Goal: Transaction & Acquisition: Purchase product/service

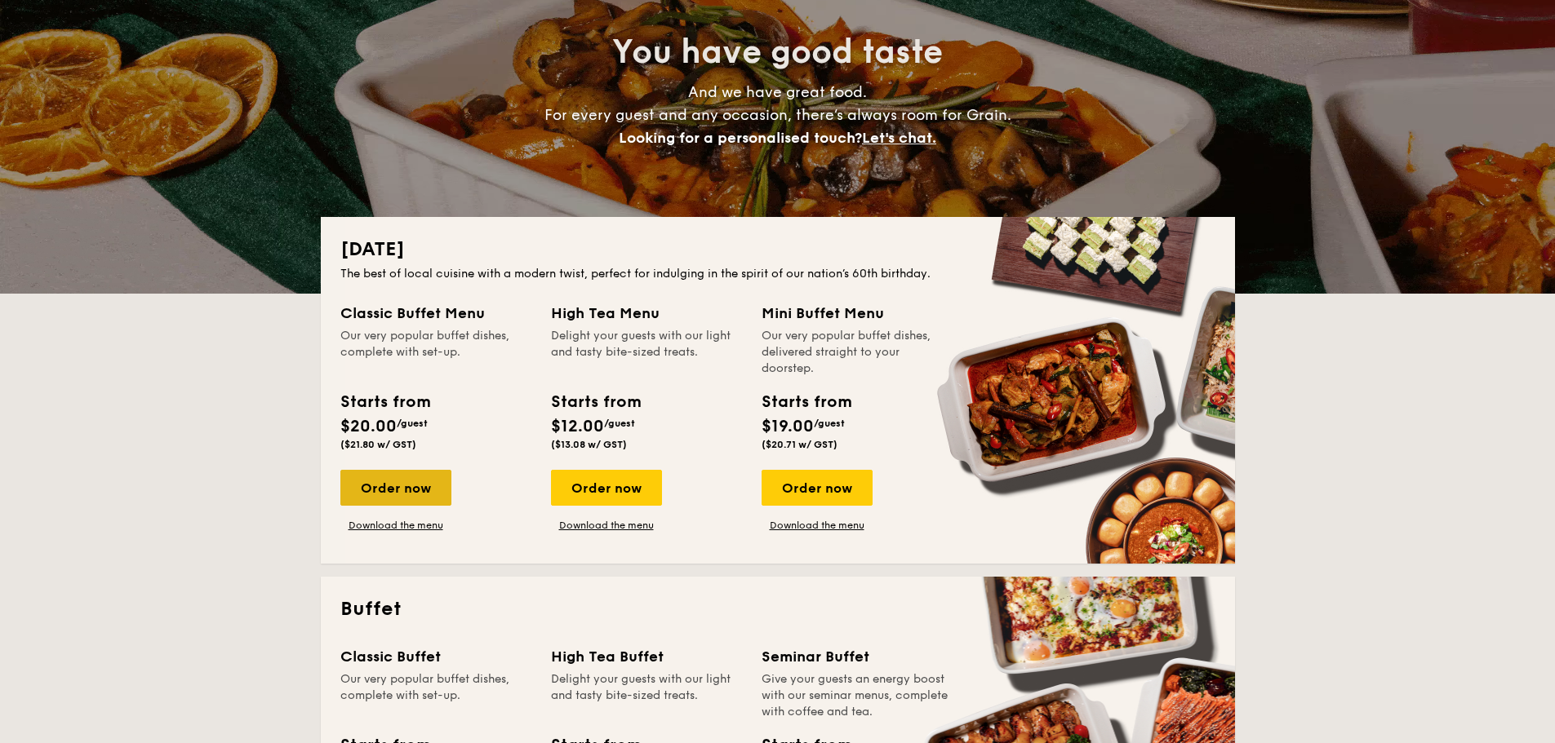
click at [402, 482] on div "Order now" at bounding box center [395, 488] width 111 height 36
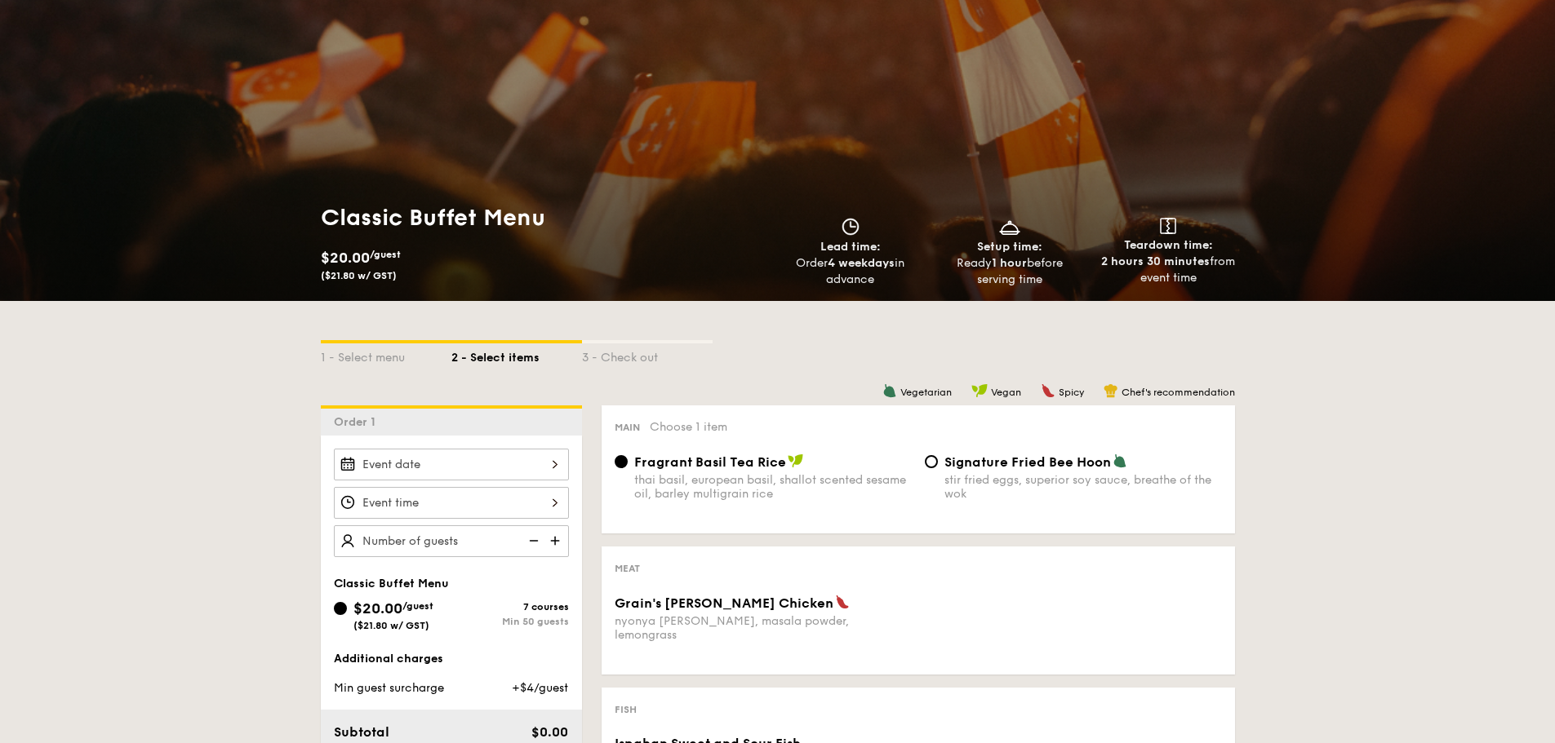
scroll to position [163, 0]
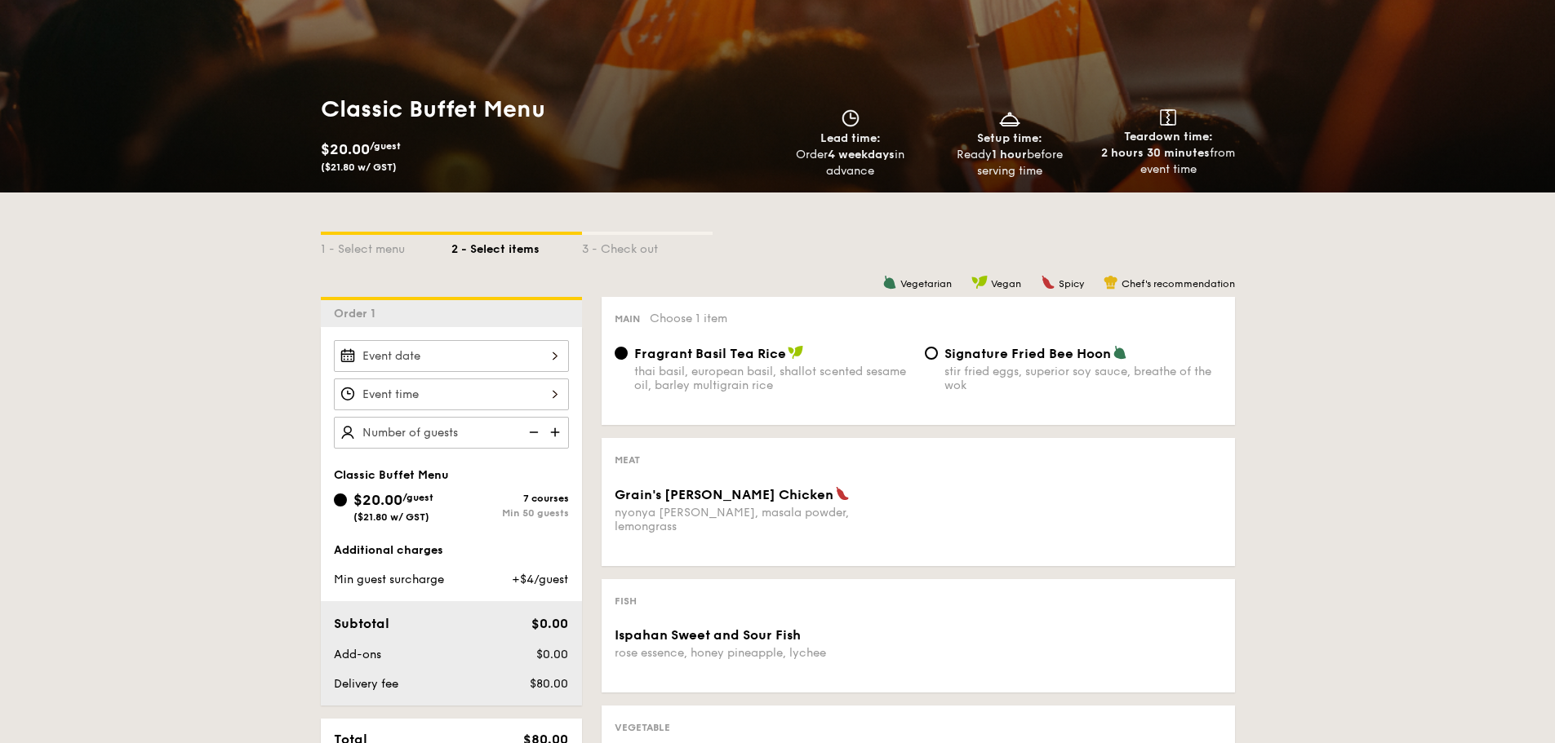
click at [475, 360] on div at bounding box center [451, 356] width 235 height 32
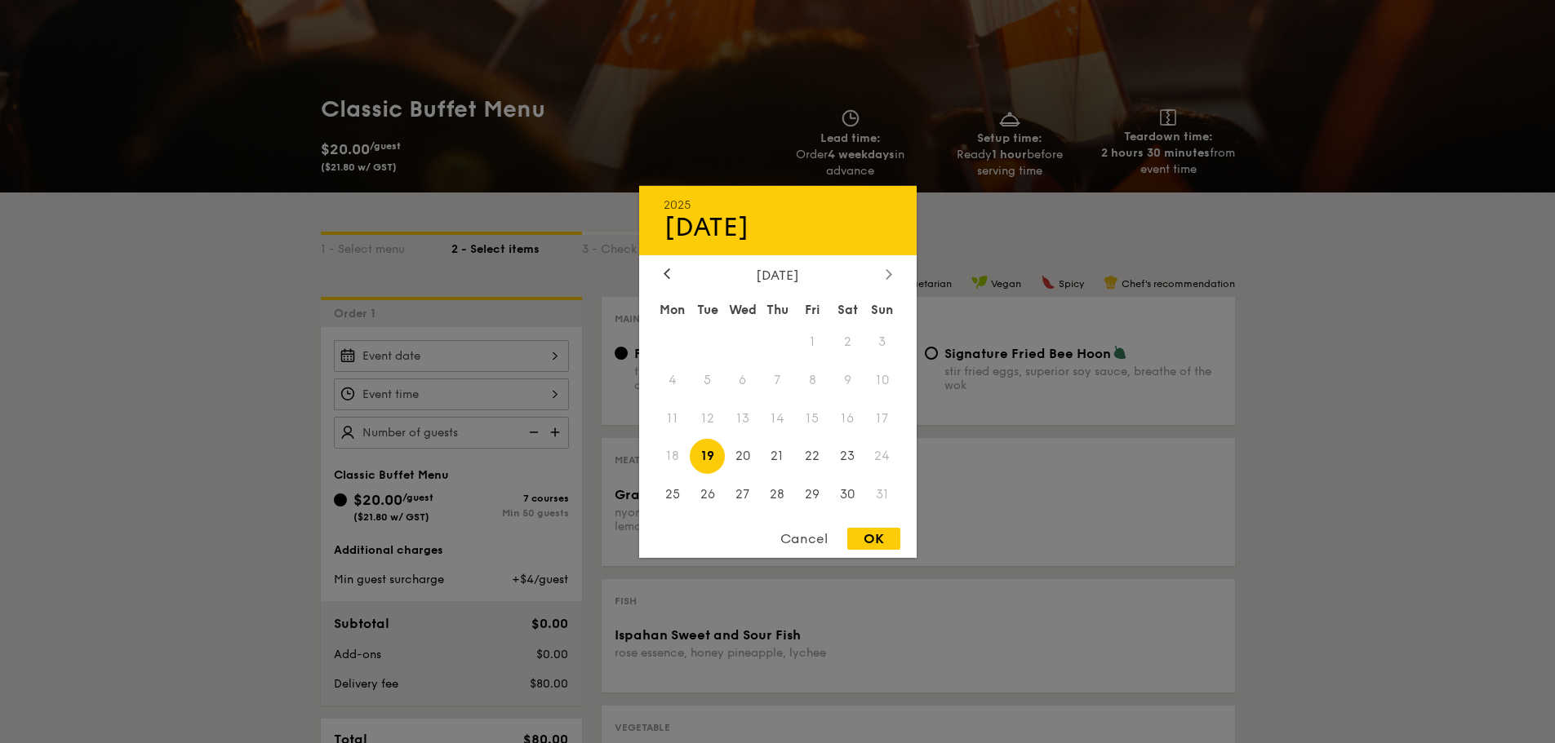
click at [888, 272] on icon at bounding box center [887, 274] width 5 height 10
click at [862, 348] on span "6" at bounding box center [847, 341] width 35 height 35
click at [871, 337] on span "7" at bounding box center [882, 341] width 35 height 35
click at [846, 336] on span "6" at bounding box center [847, 341] width 35 height 35
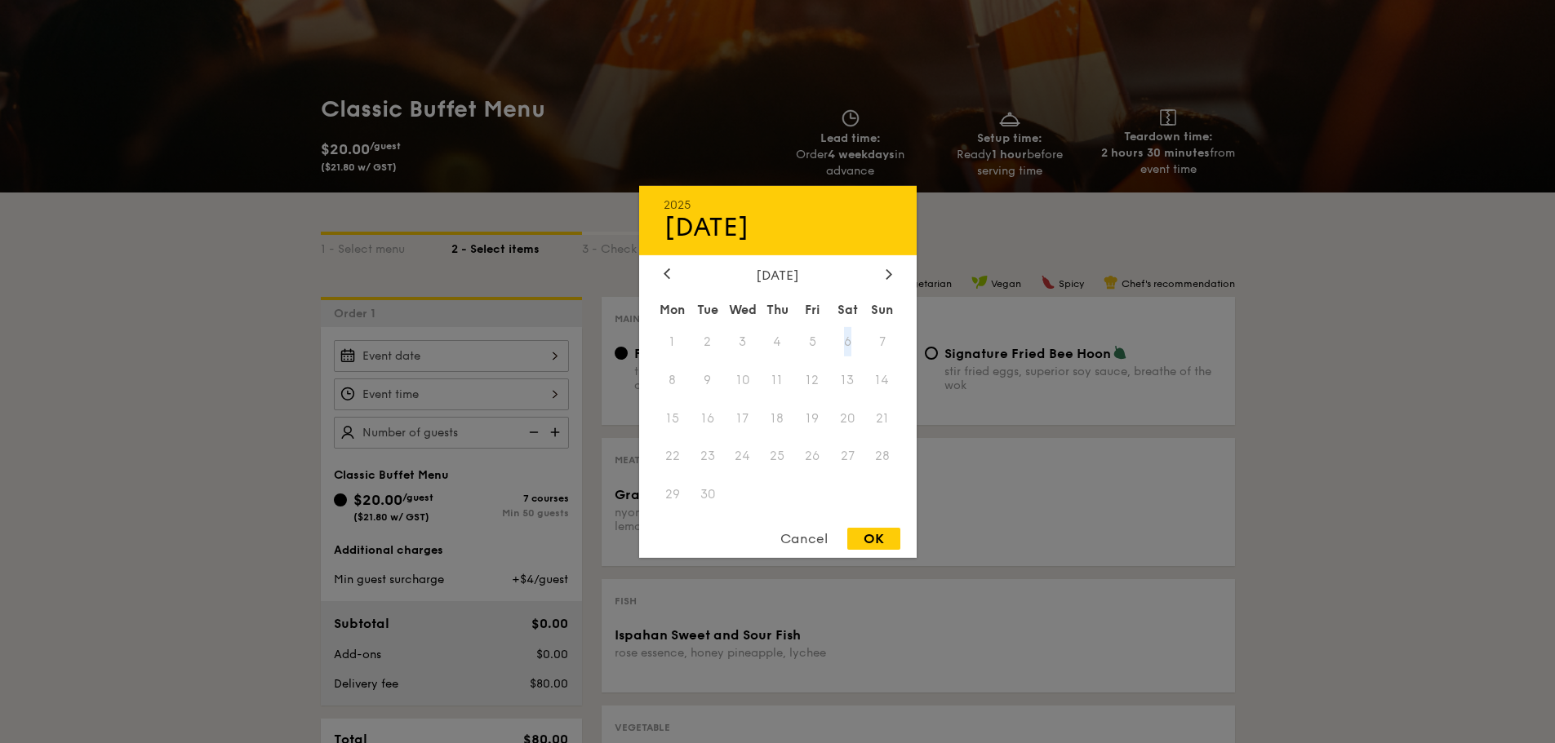
click at [853, 338] on span "6" at bounding box center [847, 341] width 35 height 35
click at [889, 270] on icon at bounding box center [888, 273] width 7 height 11
click at [671, 277] on div at bounding box center [666, 275] width 15 height 16
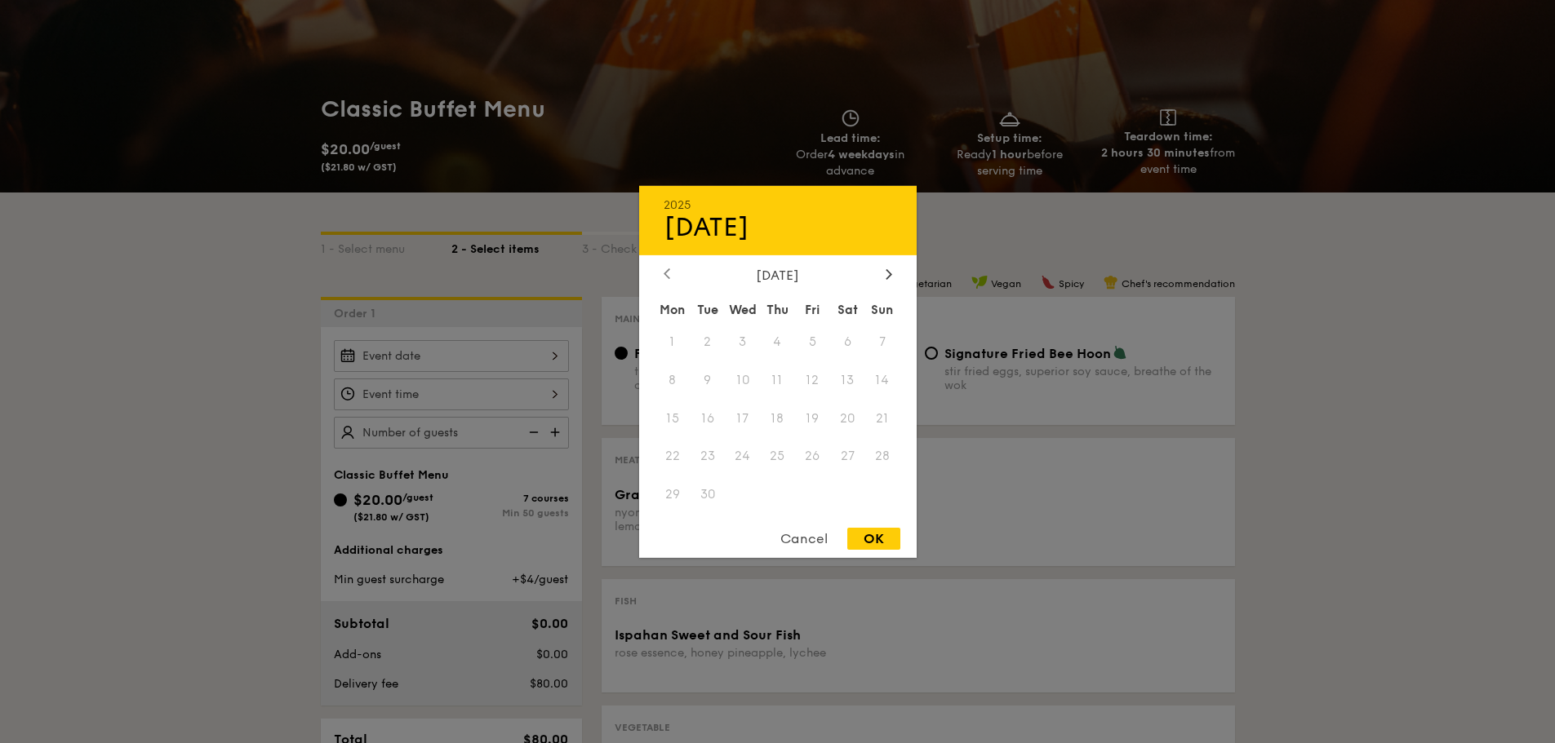
click at [671, 277] on div at bounding box center [666, 275] width 15 height 16
click at [1425, 489] on div at bounding box center [777, 371] width 1555 height 743
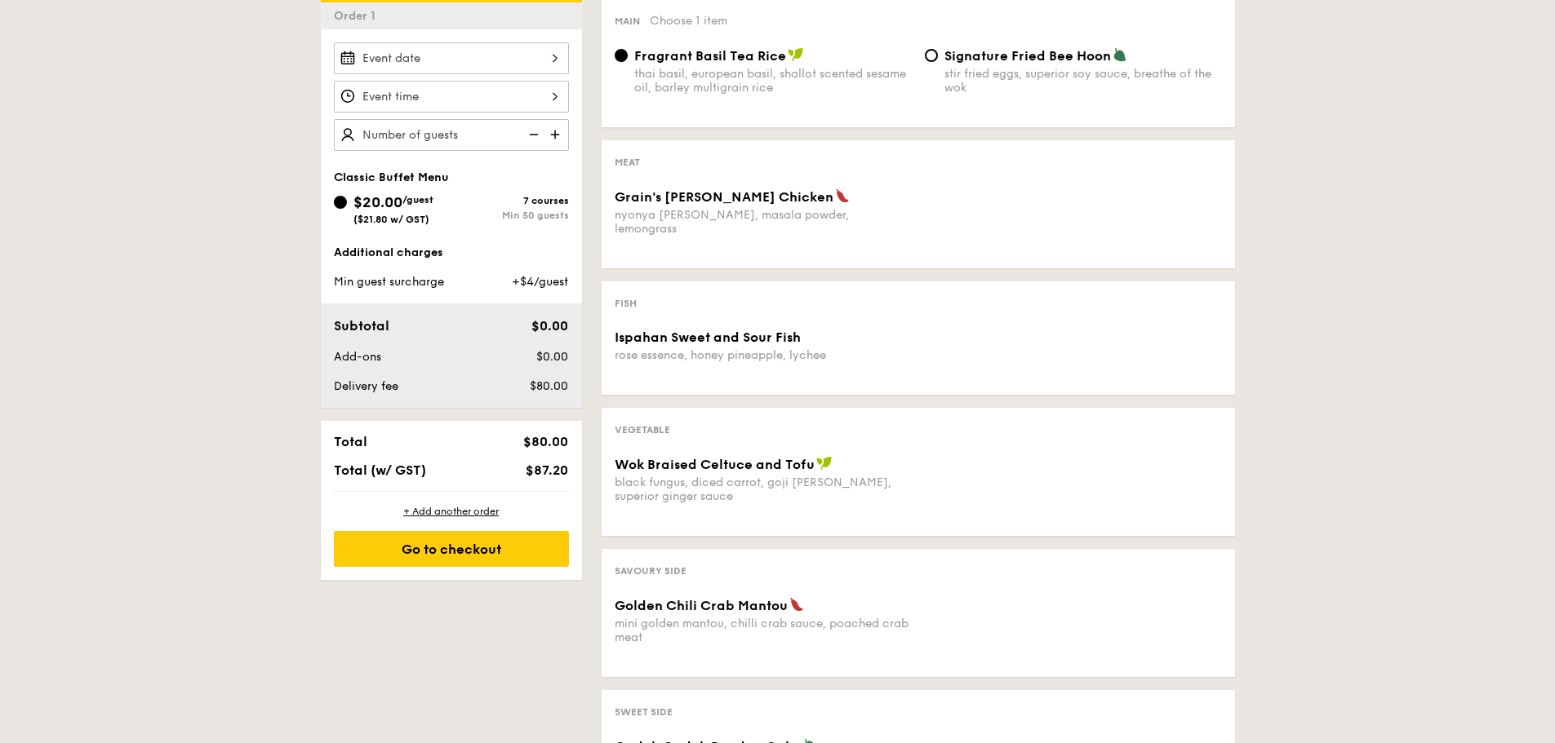
scroll to position [490, 0]
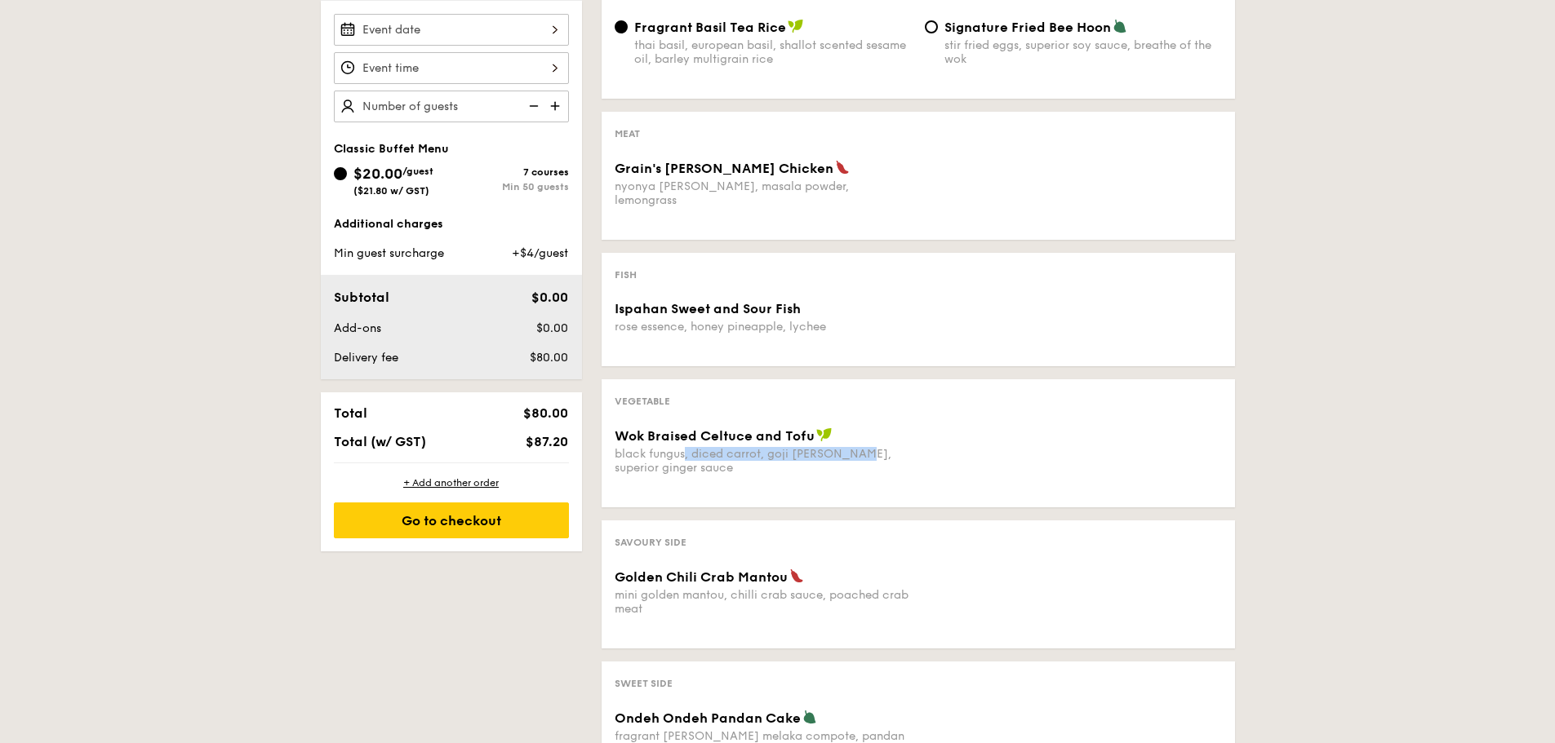
drag, startPoint x: 686, startPoint y: 433, endPoint x: 850, endPoint y: 433, distance: 163.2
click at [850, 433] on div "Wok Braised Celtuce and Tofu black fungus, diced carrot, goji [PERSON_NAME], su…" at bounding box center [763, 451] width 297 height 47
click at [1317, 403] on div "1 - Select menu 2 - Select items 3 - Check out Order 1 Classic Buffet Menu $20.…" at bounding box center [777, 398] width 1555 height 1064
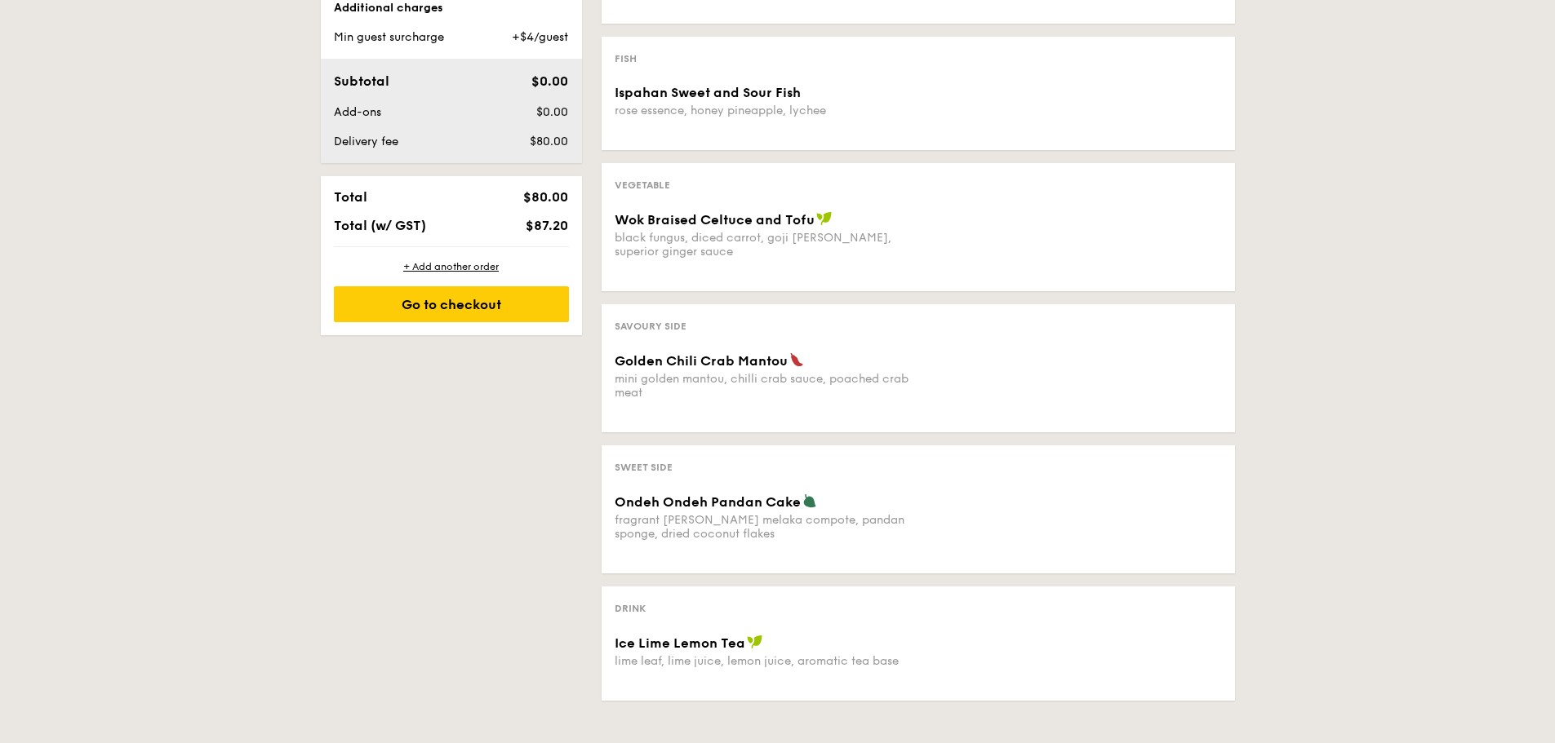
scroll to position [734, 0]
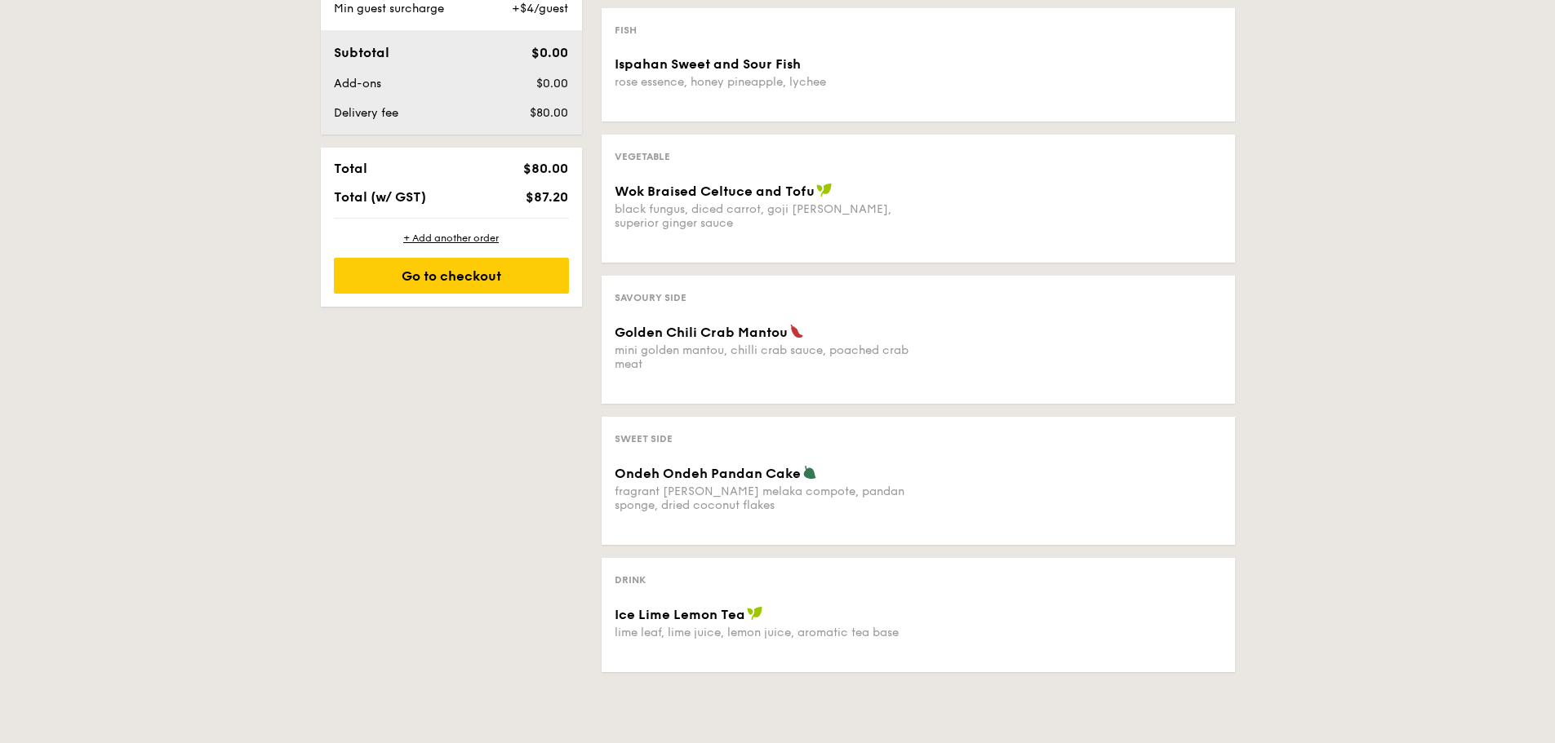
drag, startPoint x: 809, startPoint y: 300, endPoint x: 957, endPoint y: 321, distance: 150.0
click at [897, 304] on div "Savoury Side Golden Chili Crab Mantou mini golden mantou, chilli crab sauce, po…" at bounding box center [917, 340] width 633 height 128
drag, startPoint x: 891, startPoint y: 377, endPoint x: 879, endPoint y: 378, distance: 12.3
click at [889, 378] on div "Savoury Side Golden Chili Crab Mantou mini golden mantou, chilli crab sauce, po…" at bounding box center [917, 340] width 633 height 128
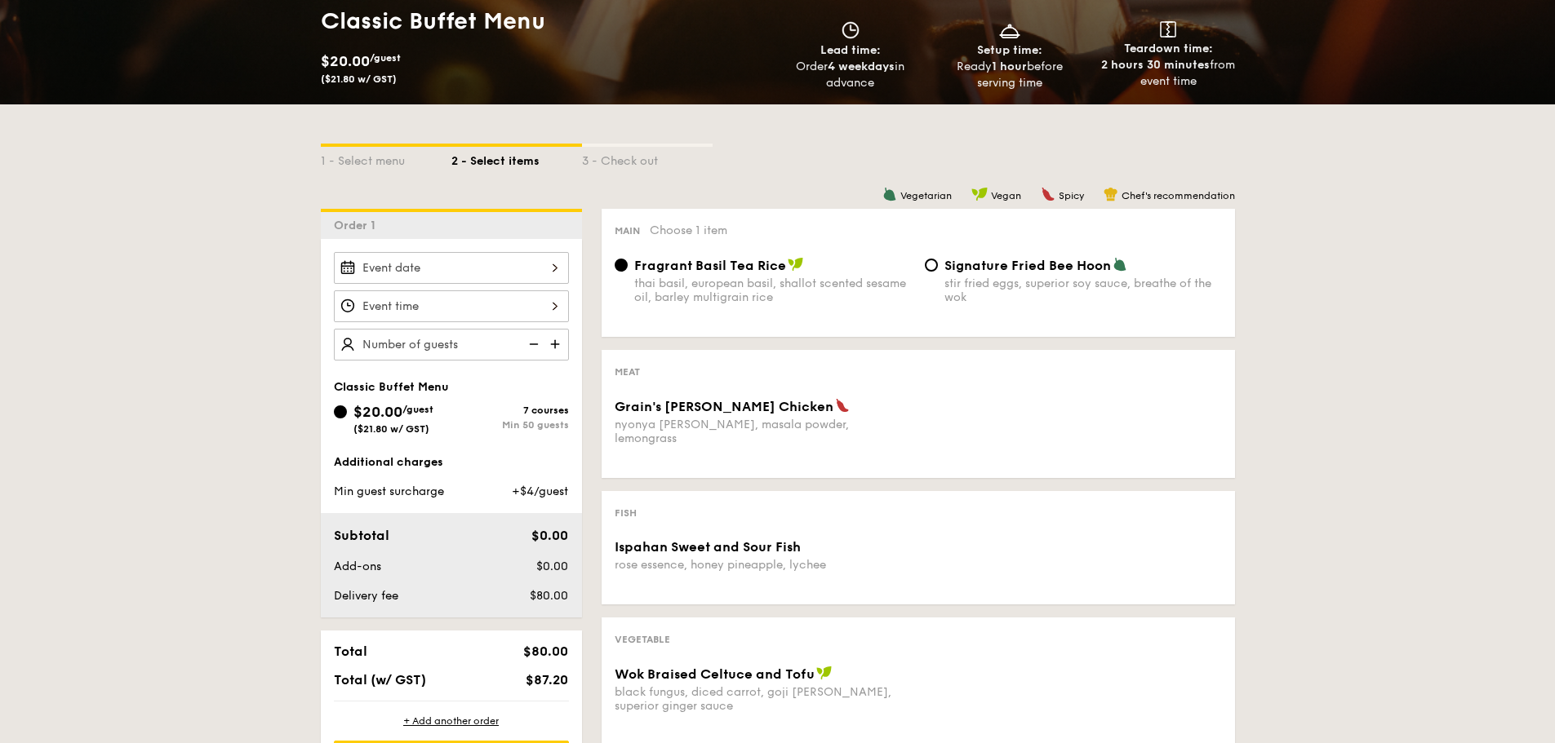
scroll to position [245, 0]
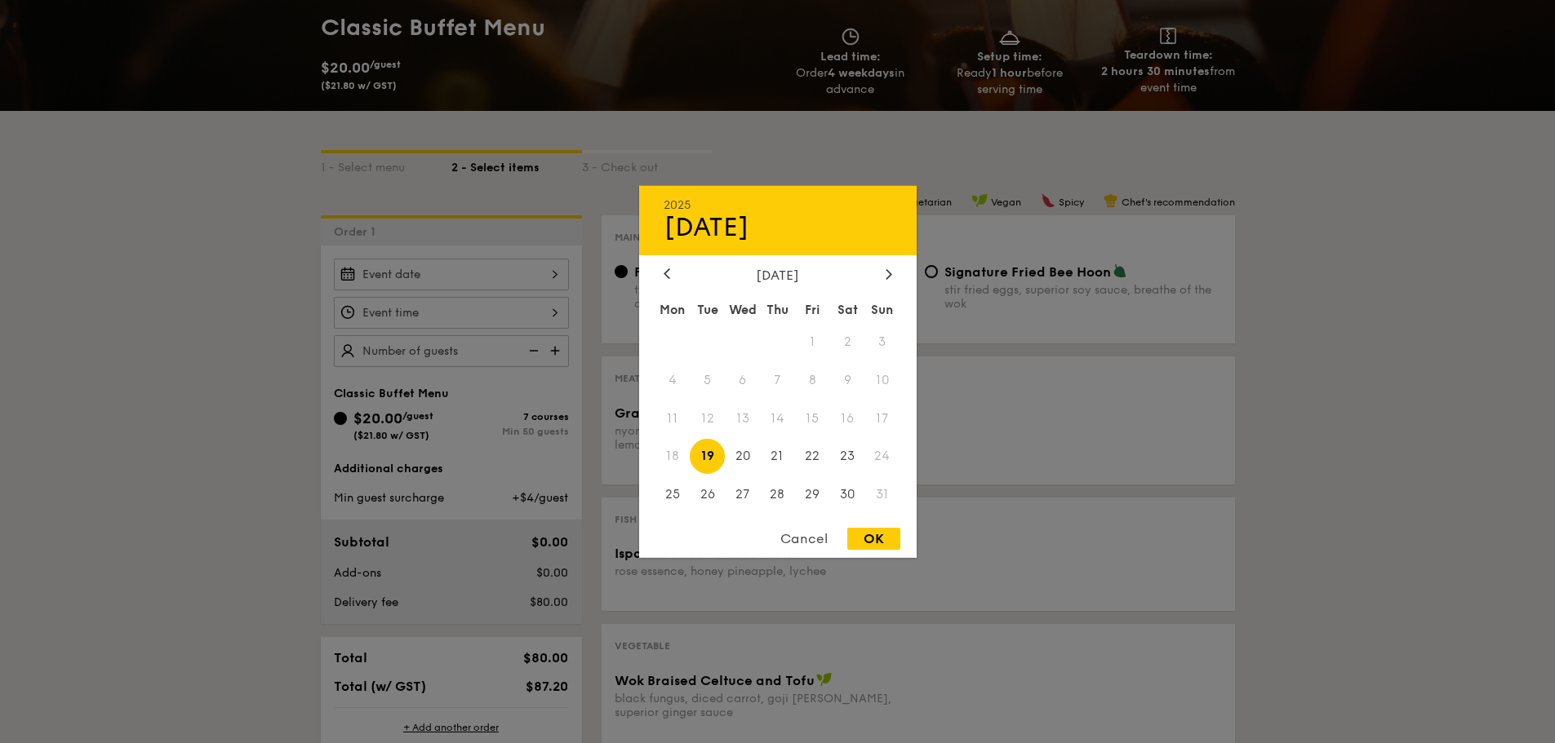
click at [483, 273] on div "2025 Aug [DATE] Tue Wed Thu Fri Sat Sun 1 2 3 4 5 6 7 8 9 10 11 12 13 14 15 16 …" at bounding box center [451, 275] width 235 height 32
click at [850, 485] on span "30" at bounding box center [847, 494] width 35 height 35
click at [872, 544] on div "OK" at bounding box center [873, 539] width 53 height 22
type input "[DATE]"
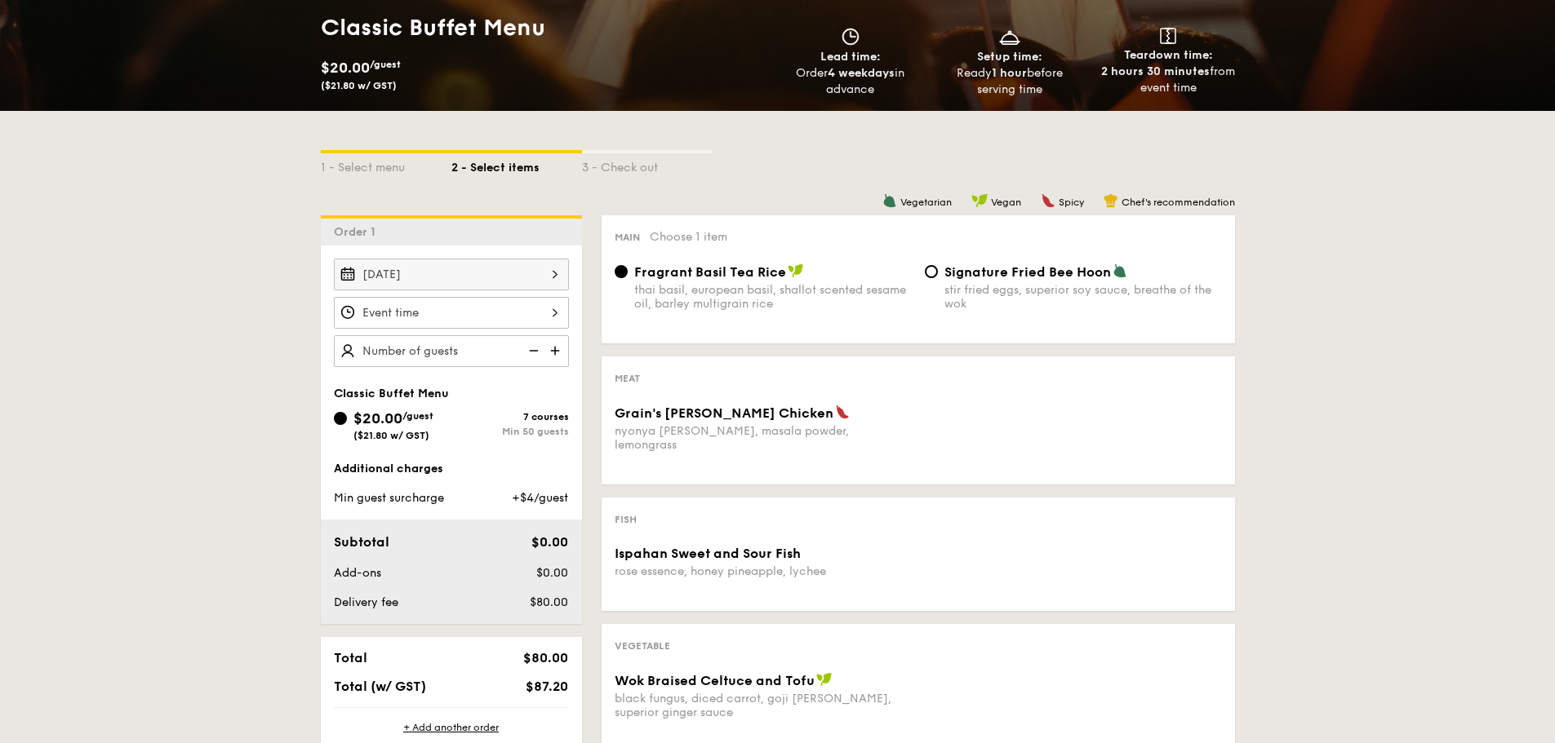
click at [792, 313] on div "Fragrant Basil Tea Rice thai basil, european basil, shallot scented sesame oil,…" at bounding box center [918, 297] width 620 height 67
drag, startPoint x: 635, startPoint y: 393, endPoint x: 643, endPoint y: 455, distance: 63.4
click at [643, 455] on div "Meat Grain's [PERSON_NAME] Chicken nyonya [PERSON_NAME], masala powder, lemongr…" at bounding box center [917, 421] width 633 height 128
click at [701, 444] on div "Grain's [PERSON_NAME] Chicken nyonya [PERSON_NAME], masala powder, lemongrass" at bounding box center [918, 438] width 620 height 67
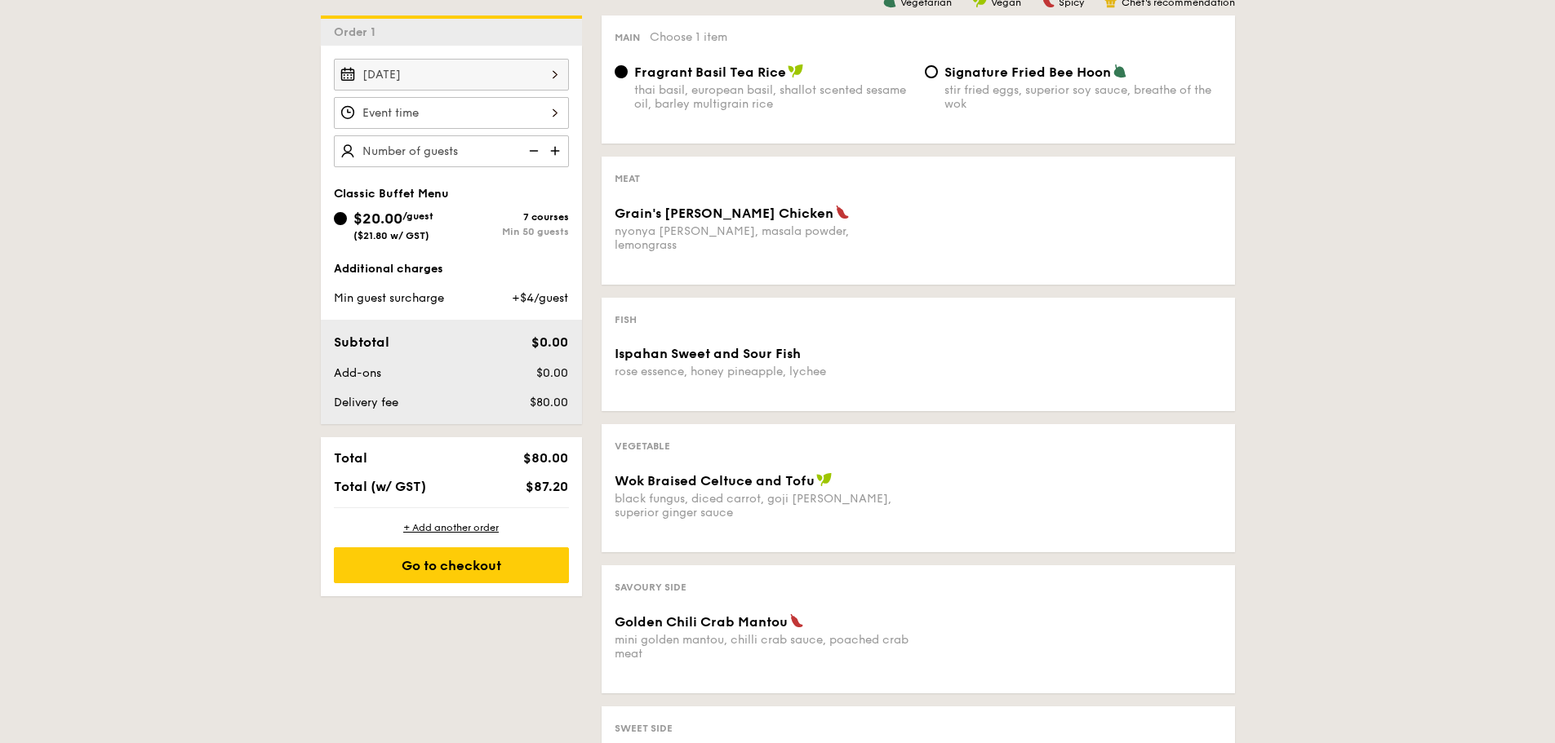
scroll to position [490, 0]
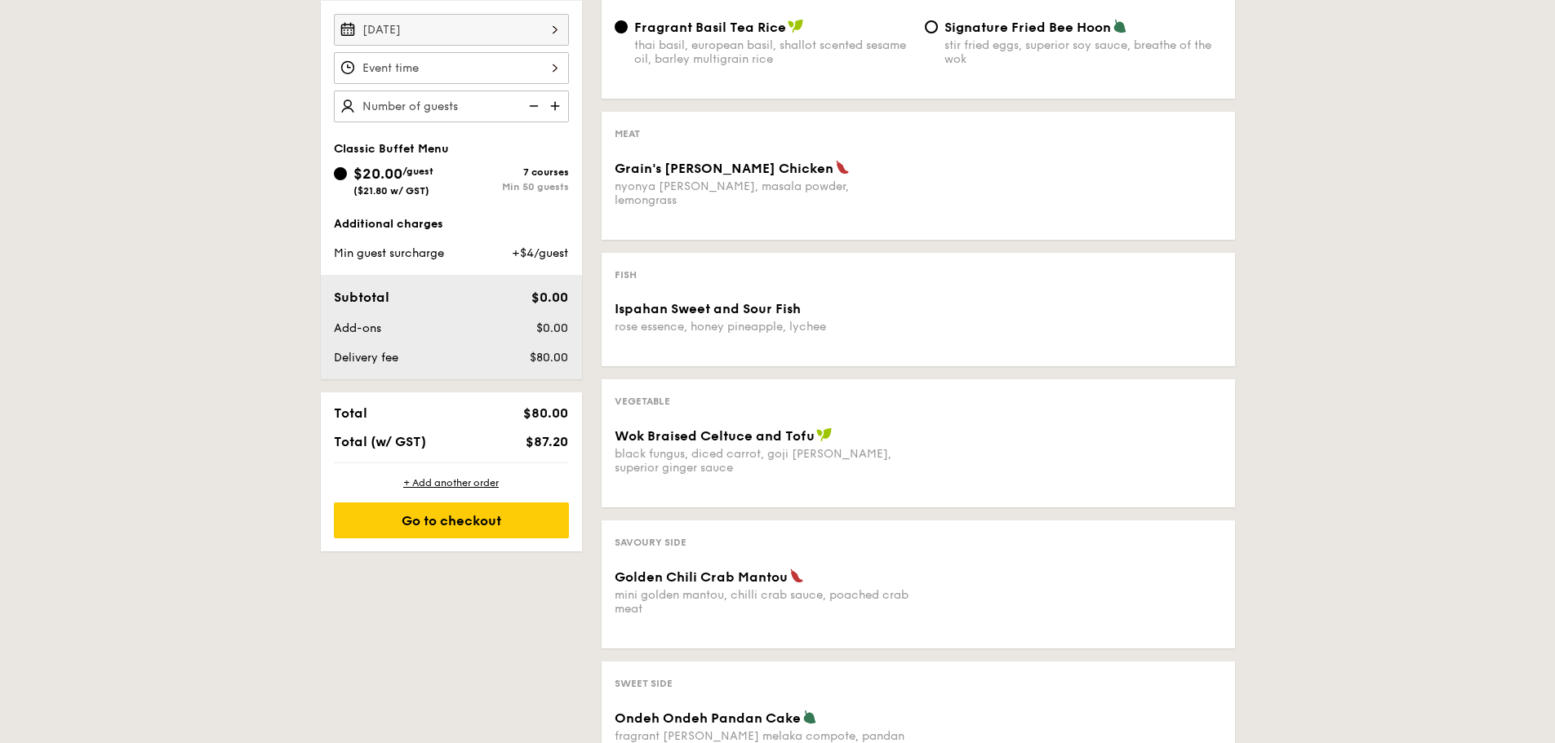
click at [707, 320] on div "rose essence, honey pineapple, lychee" at bounding box center [763, 327] width 297 height 14
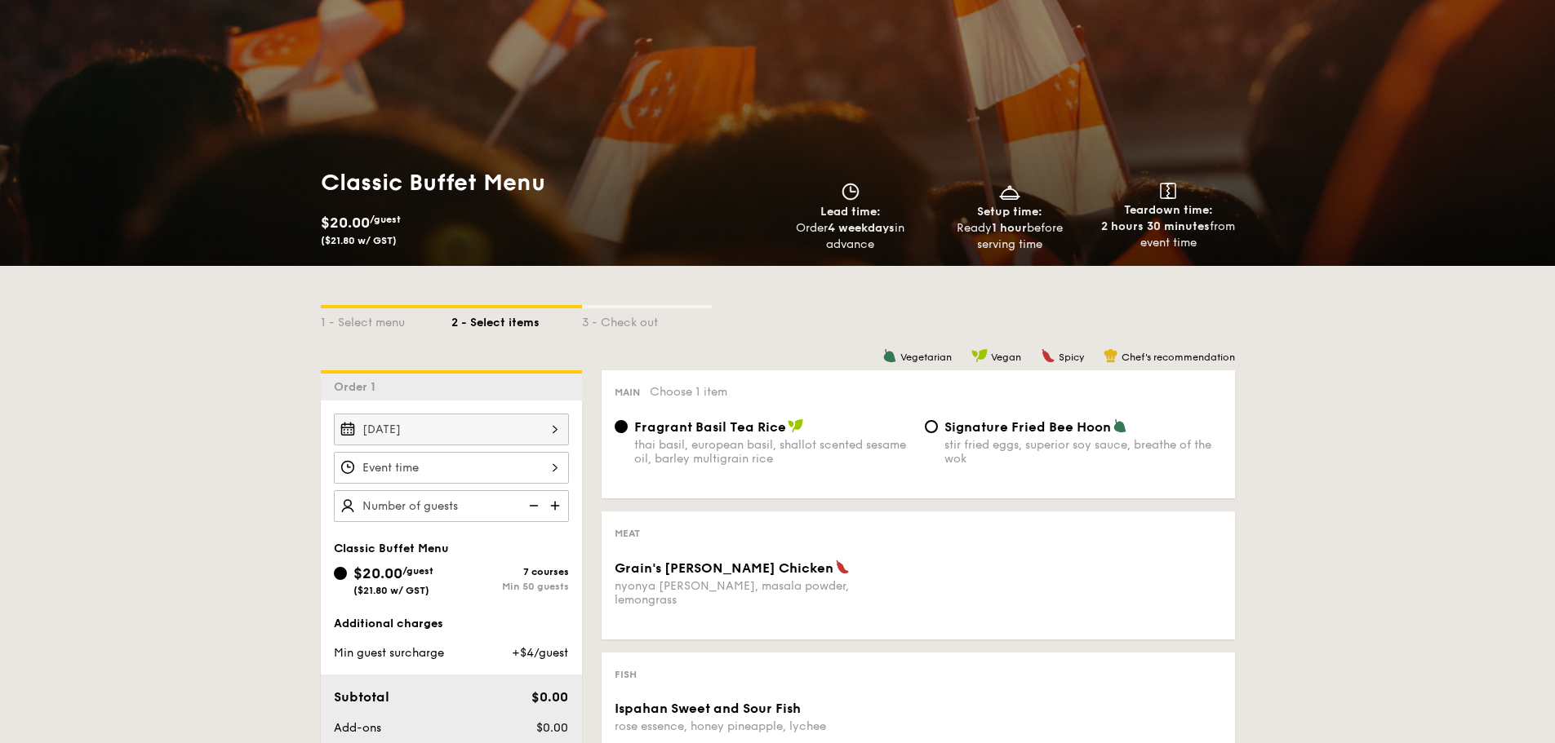
scroll to position [82, 0]
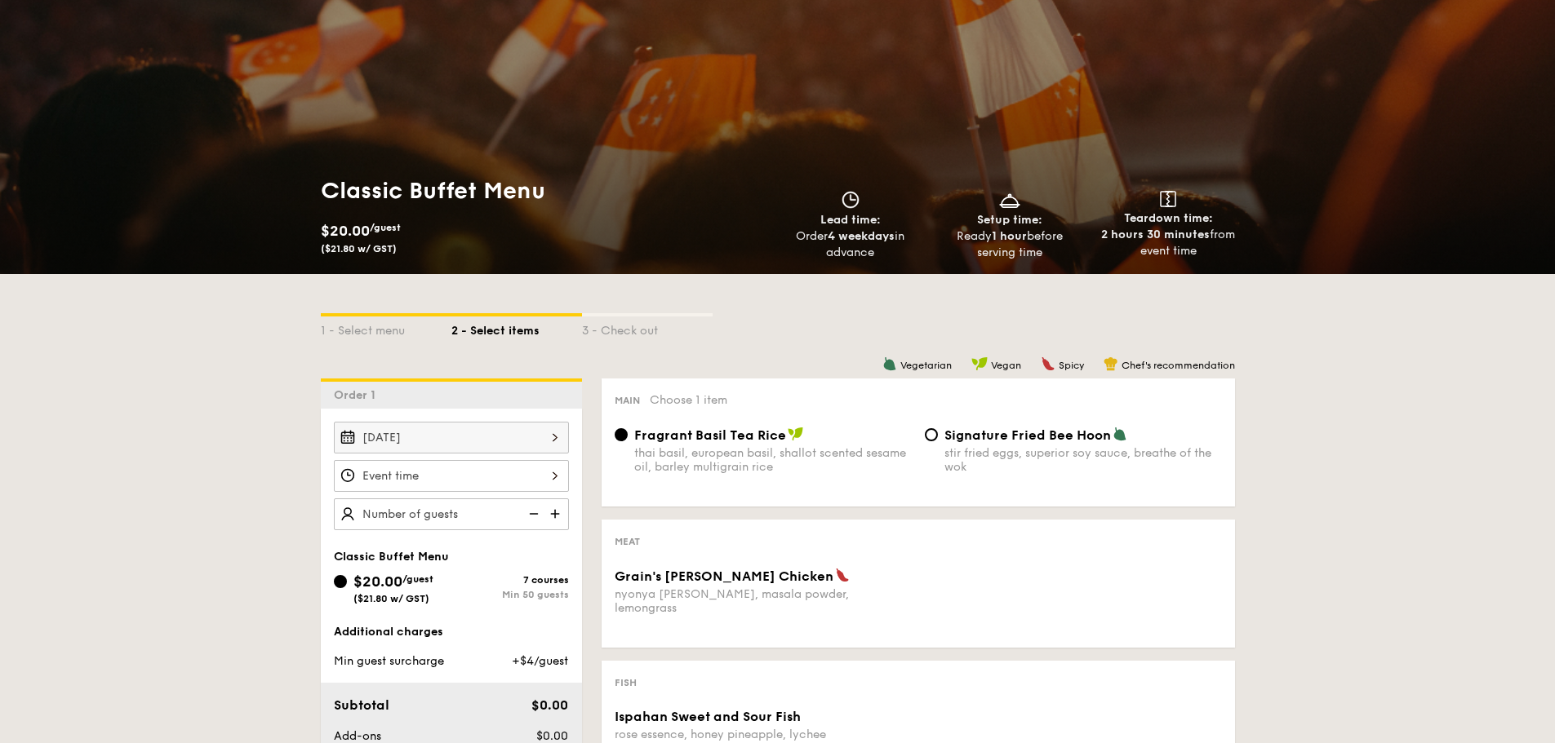
click at [633, 324] on div "3 - Check out" at bounding box center [647, 328] width 131 height 23
click at [669, 529] on div "Meat Grain's [PERSON_NAME] Chicken nyonya [PERSON_NAME], masala powder, lemongr…" at bounding box center [917, 584] width 633 height 128
click at [649, 591] on div "nyonya [PERSON_NAME], masala powder, lemongrass" at bounding box center [763, 602] width 297 height 28
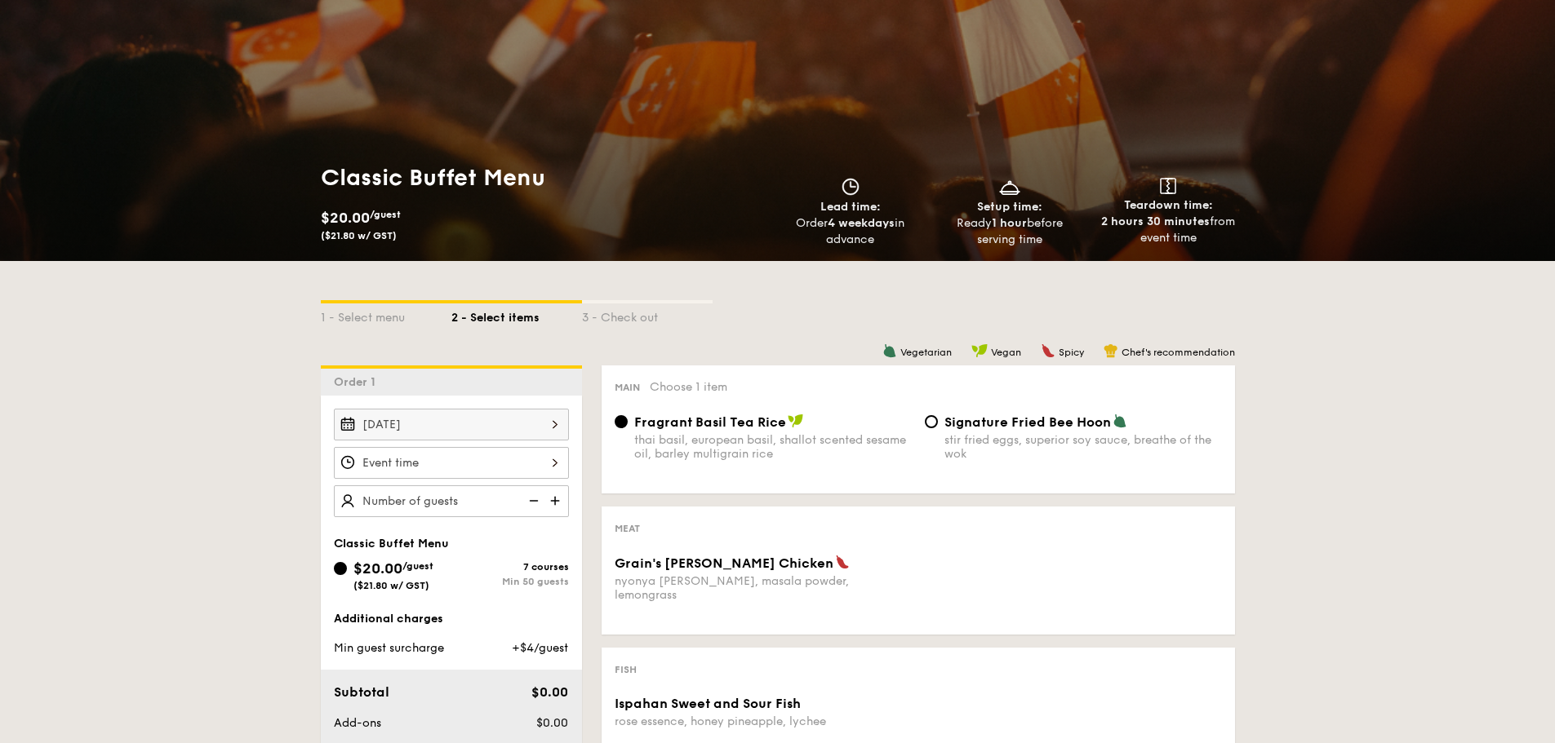
scroll to position [245, 0]
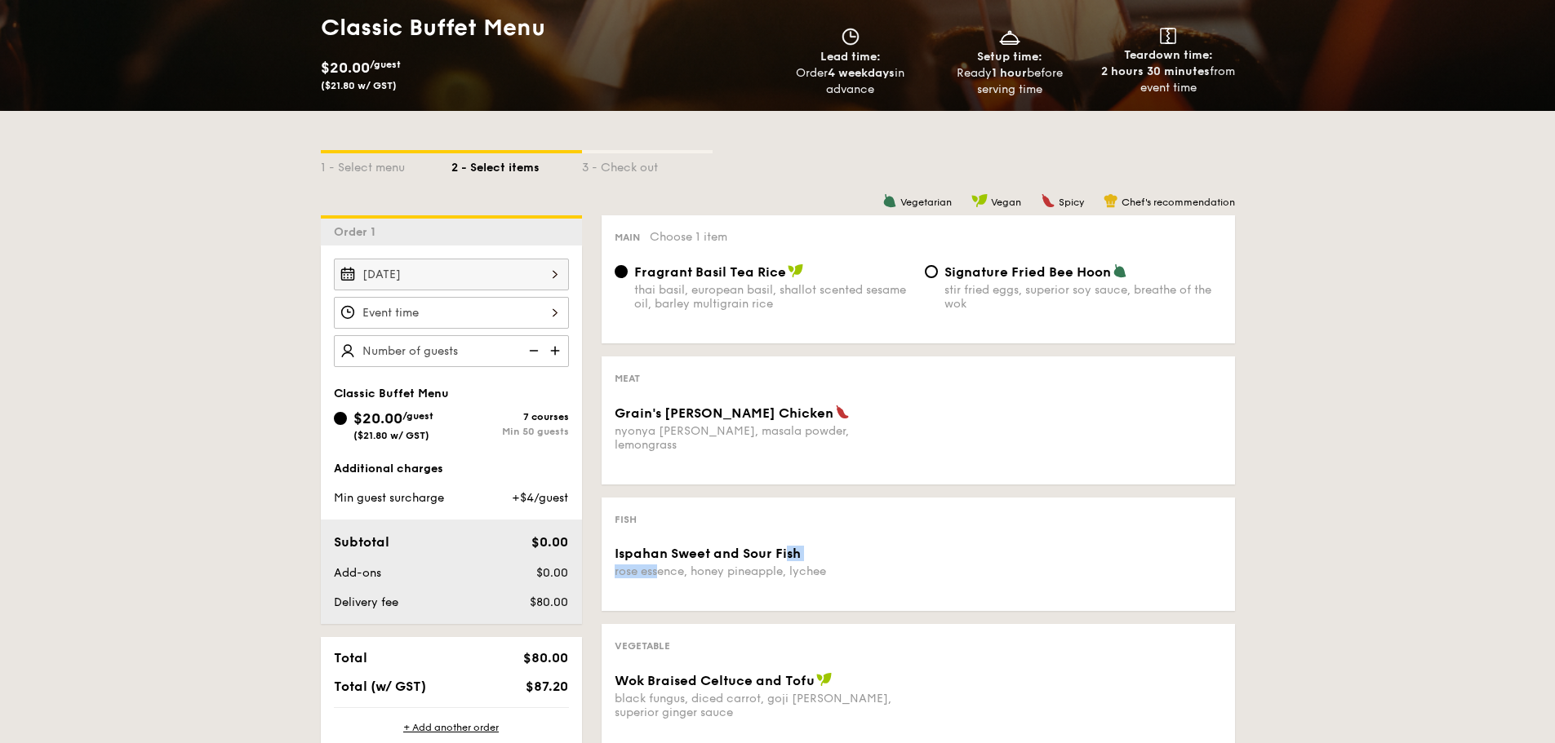
drag, startPoint x: 659, startPoint y: 557, endPoint x: 800, endPoint y: 544, distance: 141.0
click at [800, 546] on div "Ispahan Sweet and Sour Fish rose essence, honey pineapple, lychee" at bounding box center [763, 562] width 297 height 33
click at [800, 546] on span "Ispahan Sweet and Sour Fish" at bounding box center [708, 554] width 186 height 16
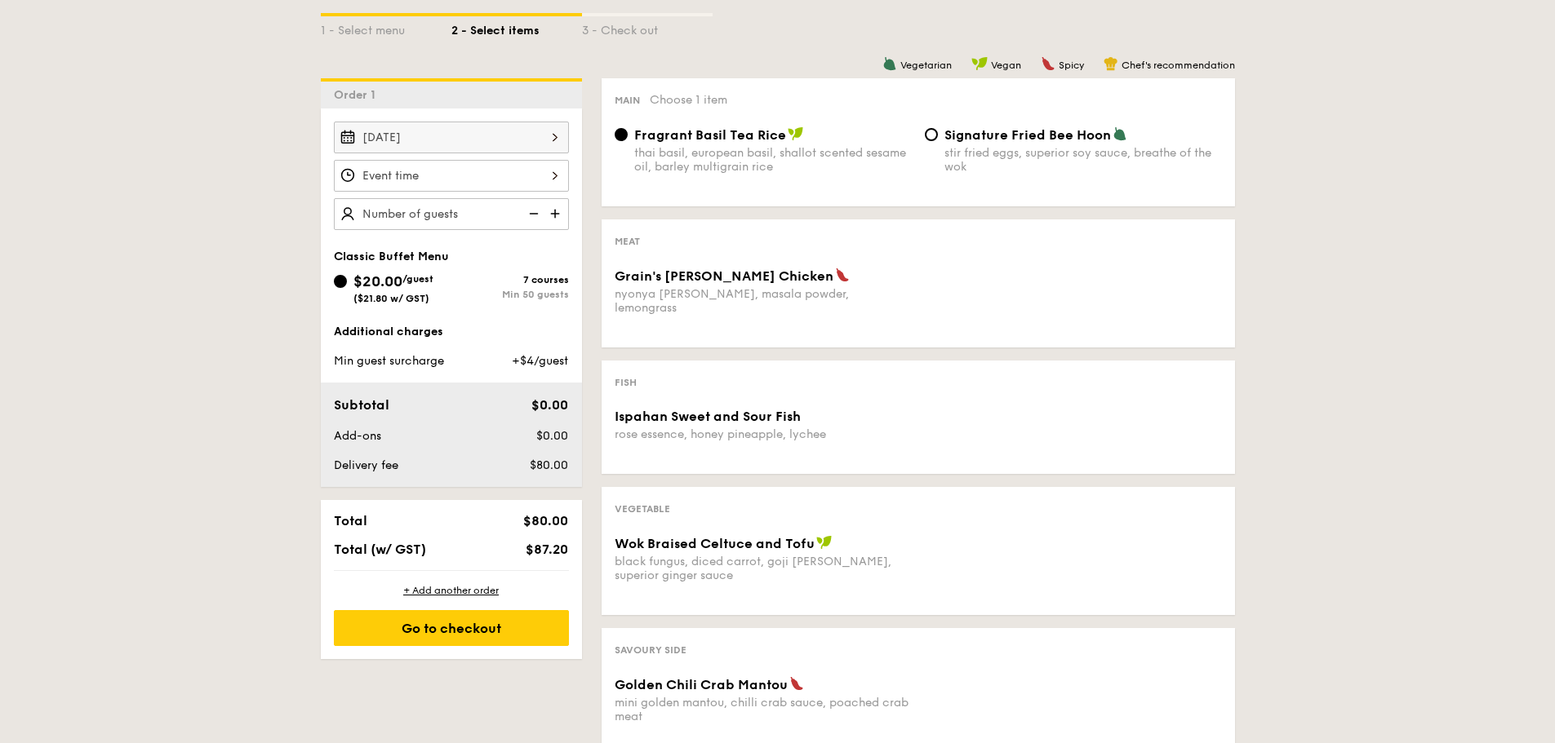
scroll to position [163, 0]
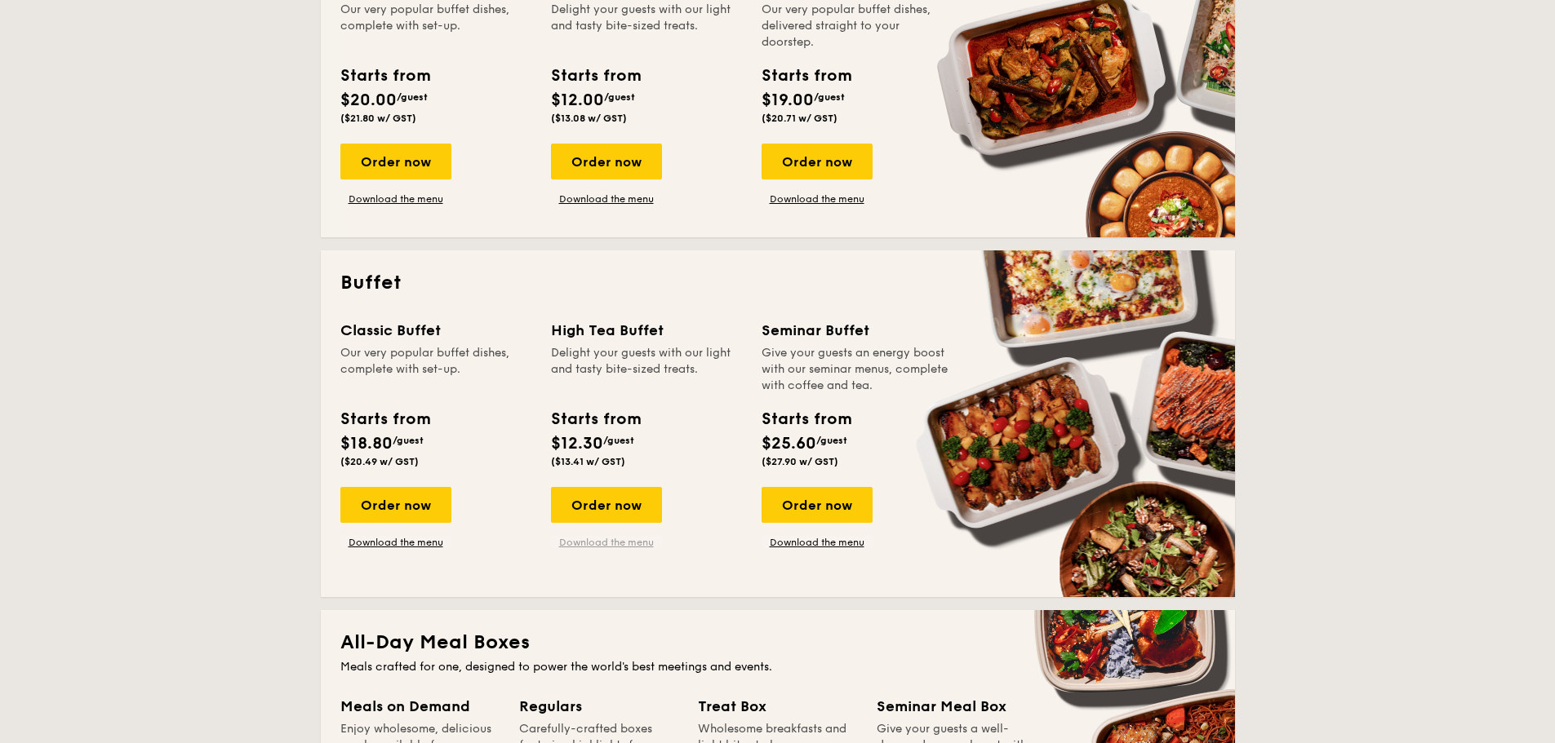
scroll to position [571, 0]
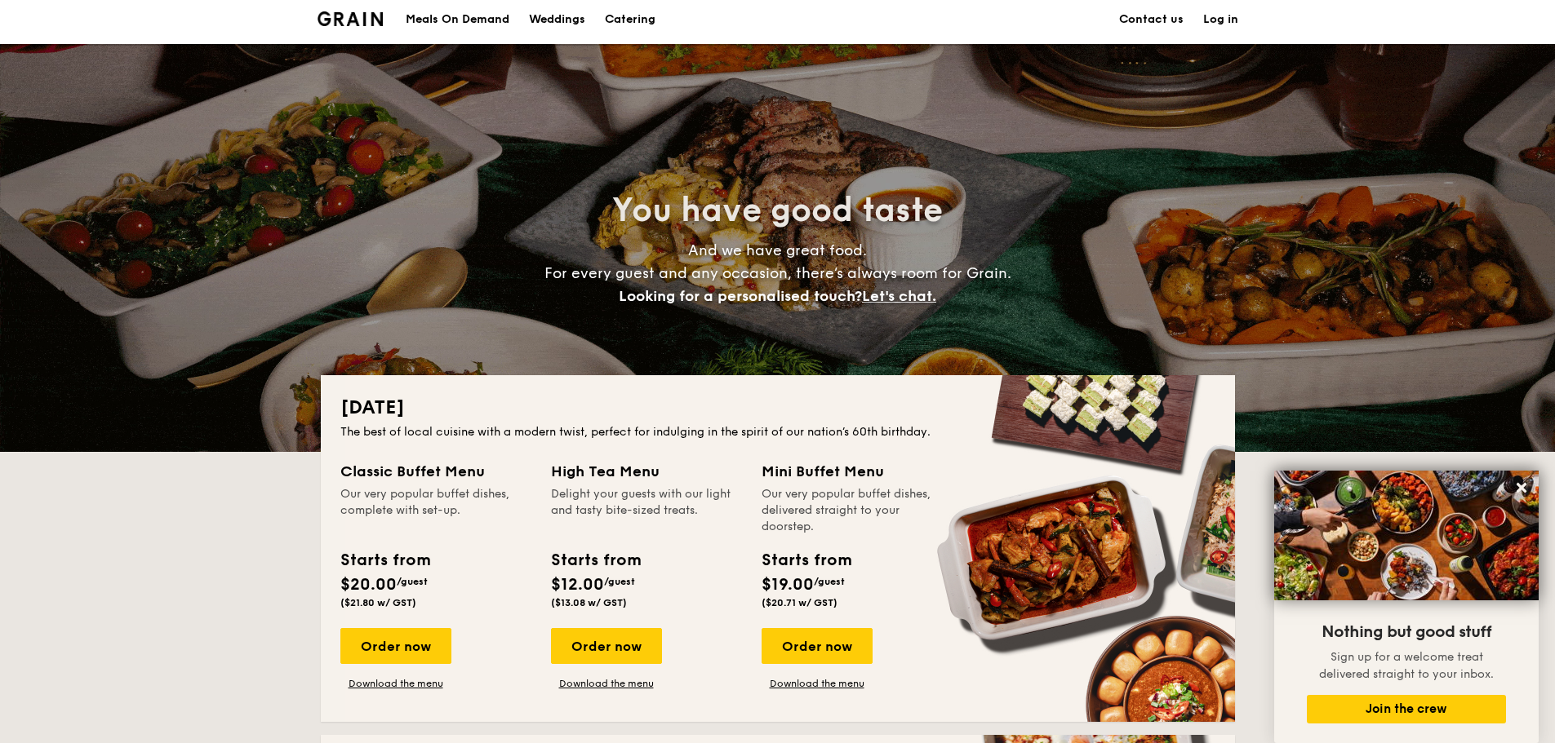
scroll to position [245, 0]
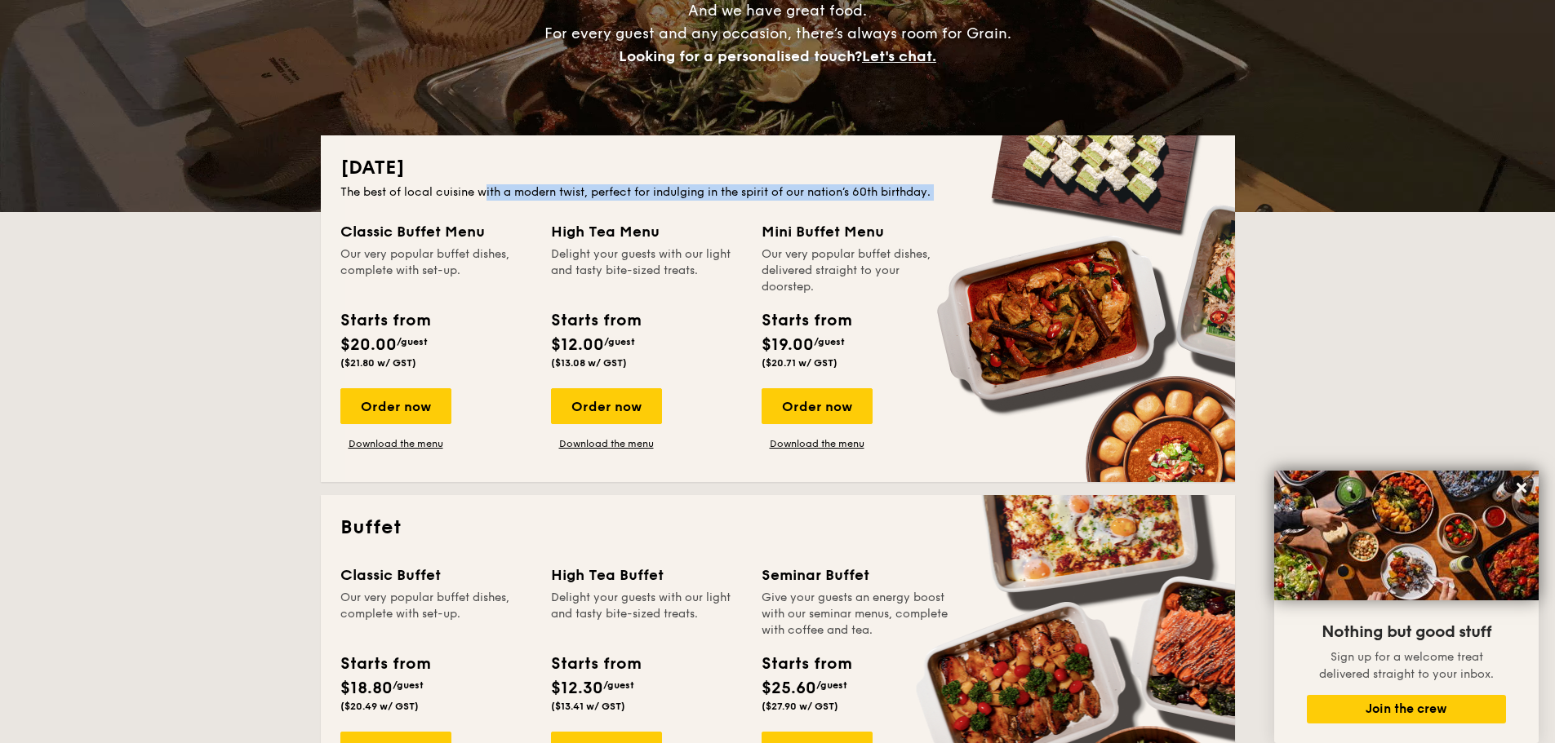
drag, startPoint x: 488, startPoint y: 189, endPoint x: 500, endPoint y: 213, distance: 27.4
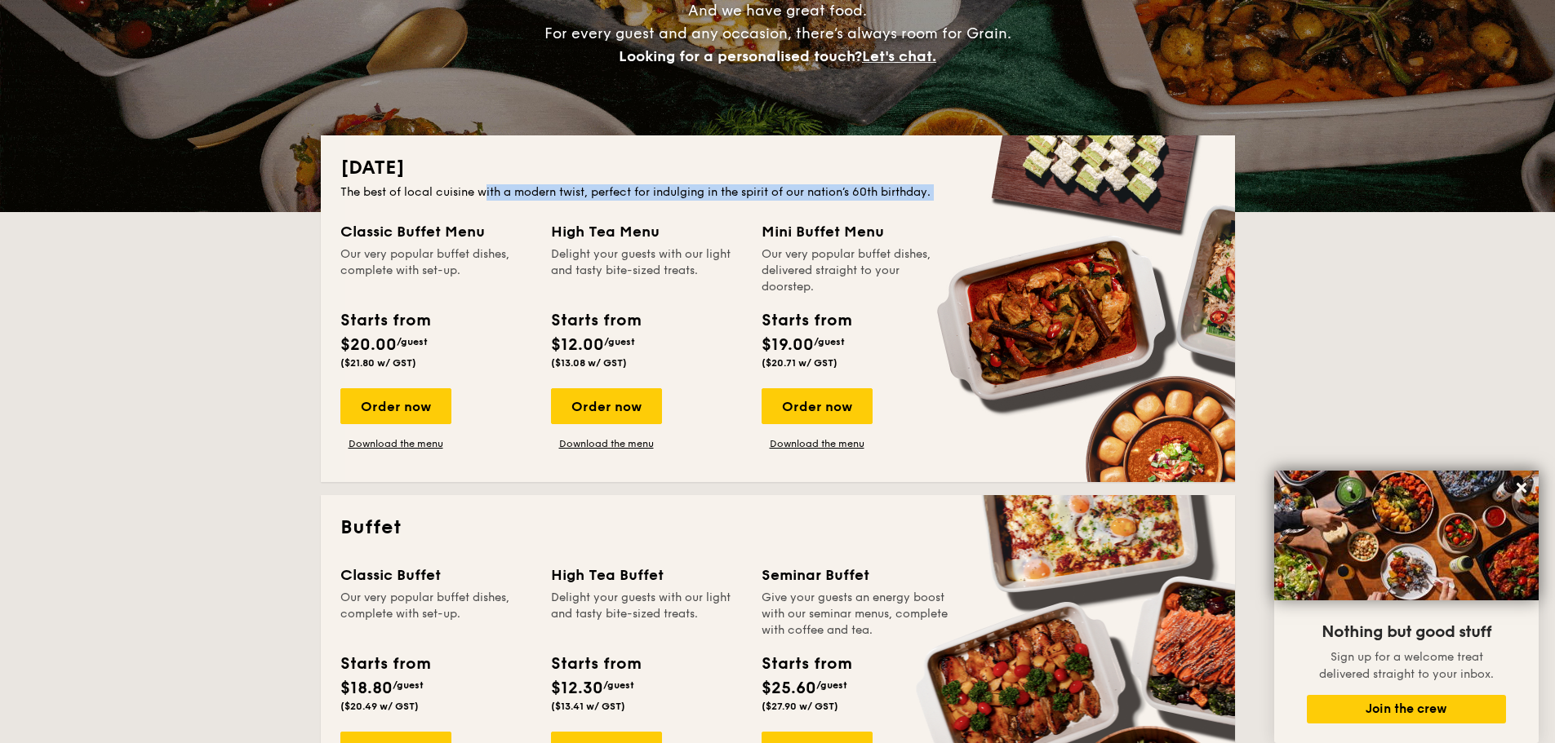
click at [500, 213] on div "[DATE] The best of local cuisine with a modern twist, perfect for indulging in …" at bounding box center [778, 308] width 914 height 347
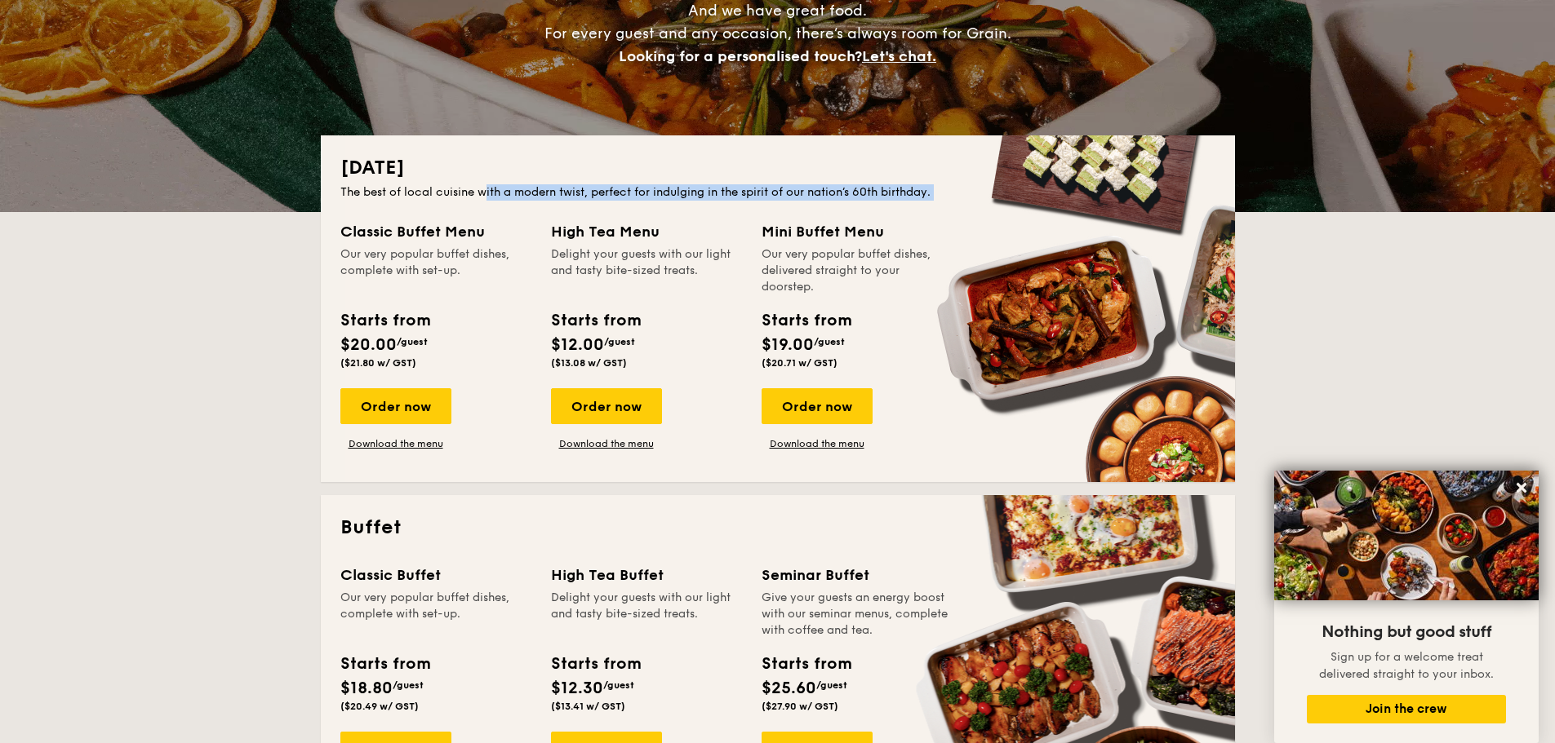
click at [500, 213] on div "[DATE] The best of local cuisine with a modern twist, perfect for indulging in …" at bounding box center [778, 308] width 914 height 347
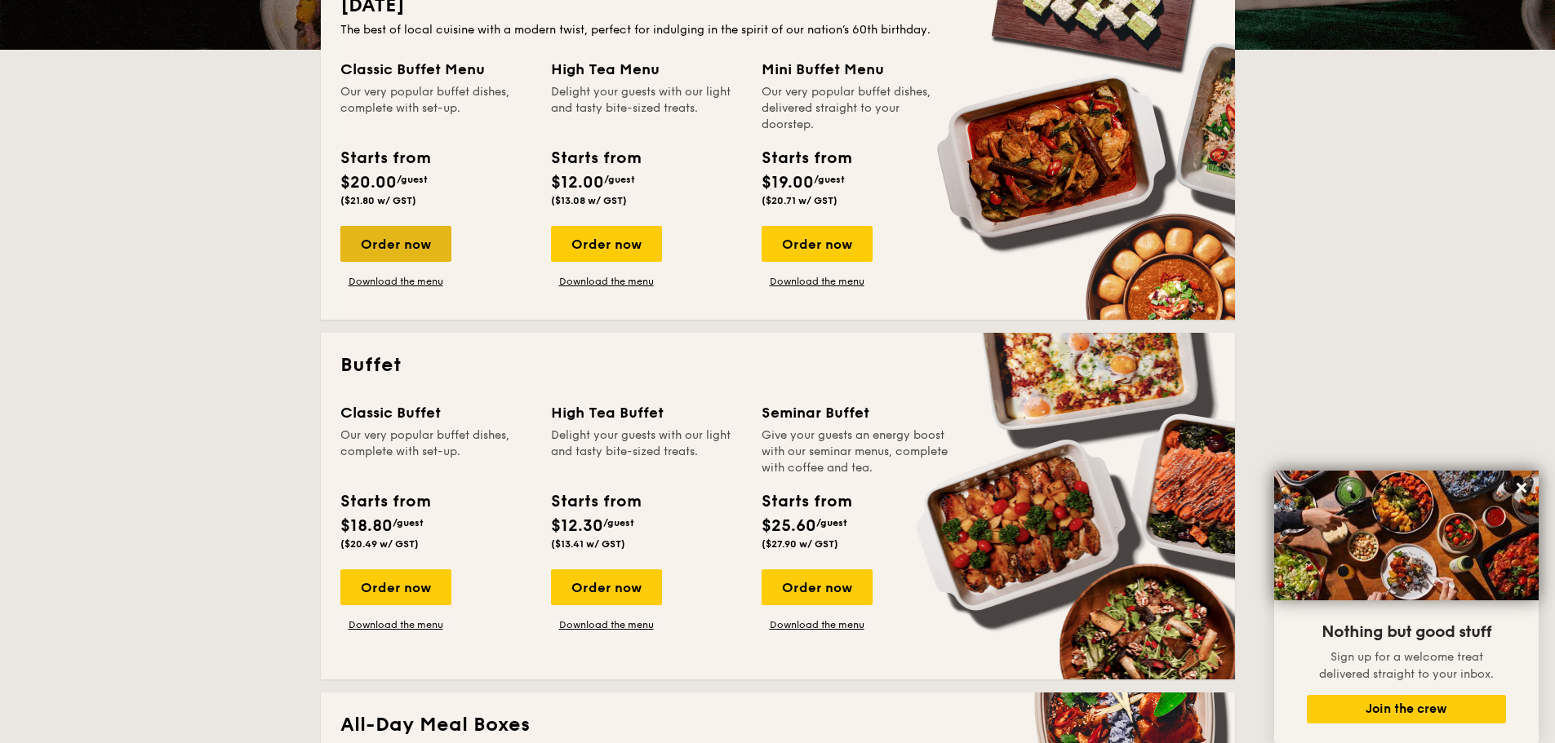
scroll to position [408, 0]
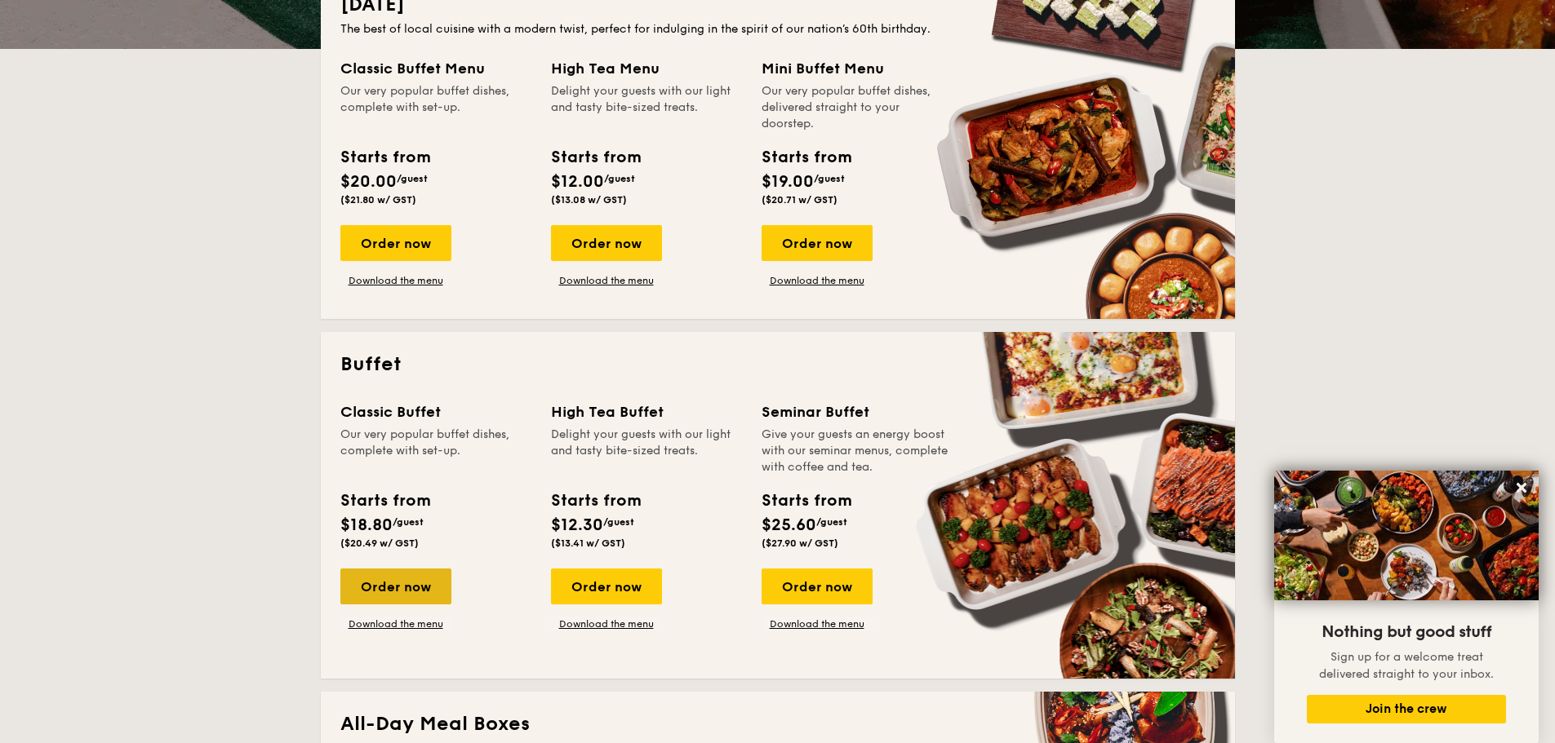
click at [424, 579] on div "Order now" at bounding box center [395, 587] width 111 height 36
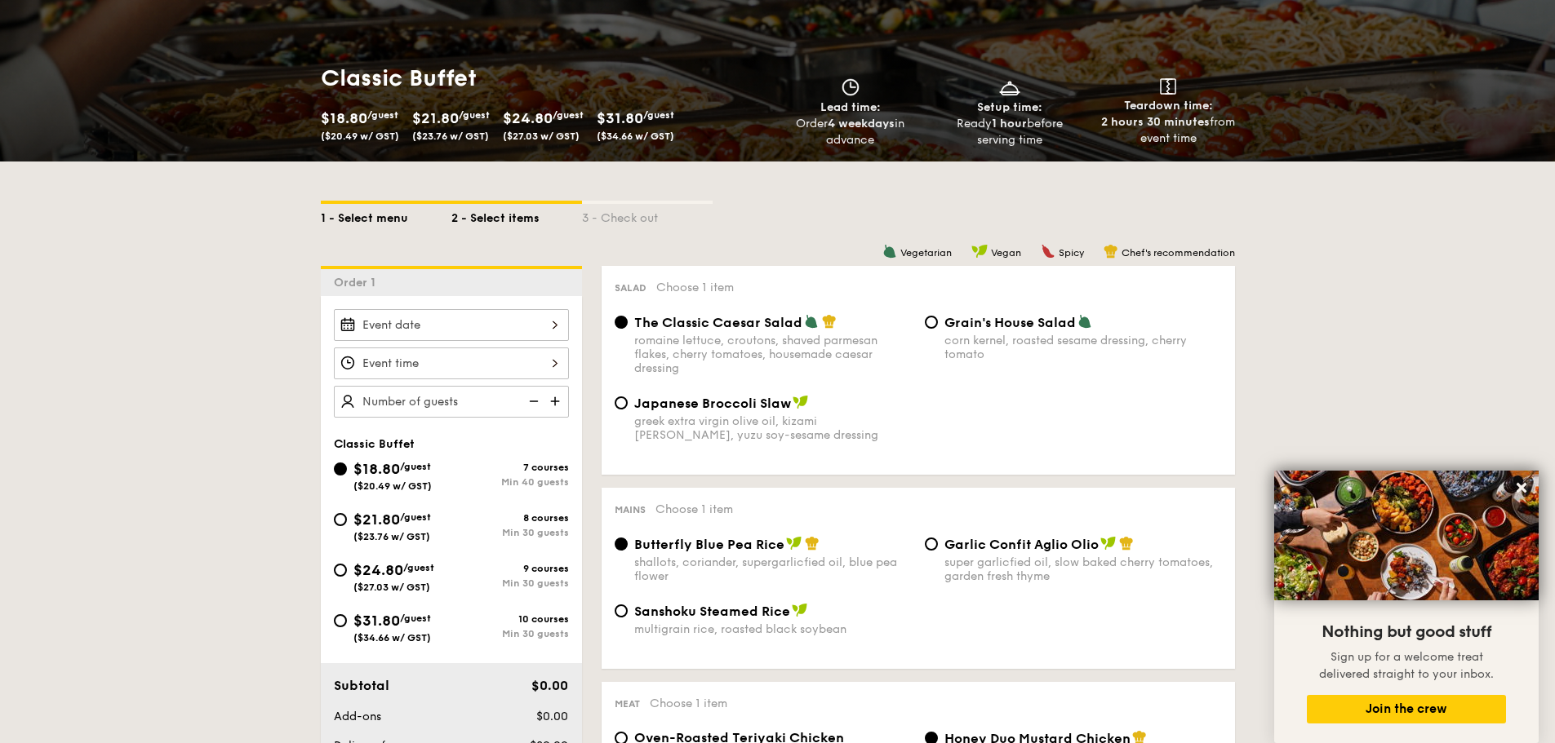
scroll to position [245, 0]
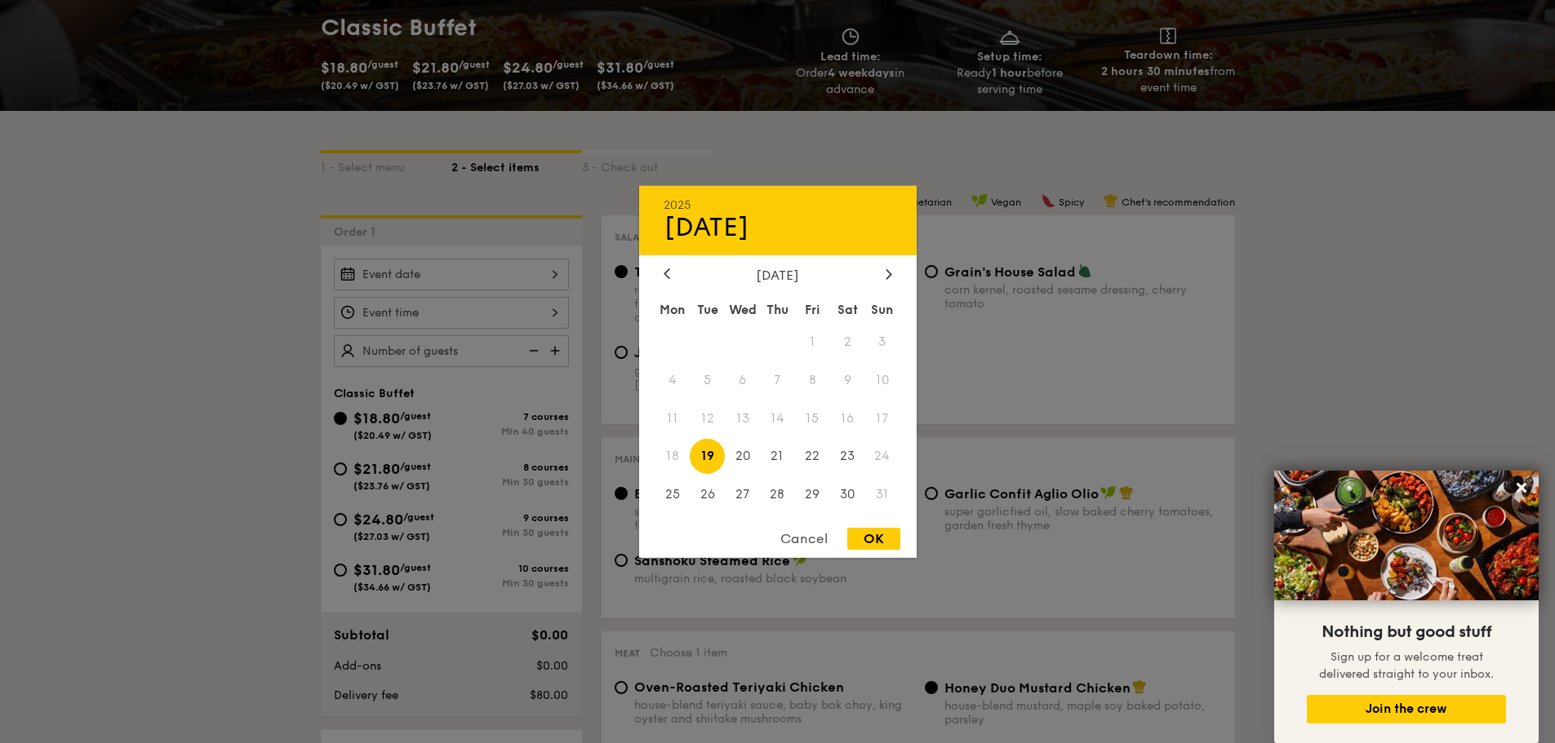
click at [475, 259] on div "2025 Aug [DATE] Tue Wed Thu Fri Sat Sun 1 2 3 4 5 6 7 8 9 10 11 12 13 14 15 16 …" at bounding box center [451, 275] width 235 height 32
click at [889, 269] on icon at bounding box center [888, 273] width 7 height 11
click at [852, 340] on span "6" at bounding box center [847, 341] width 35 height 35
click at [881, 541] on div "OK" at bounding box center [873, 539] width 53 height 22
type input "[DATE]"
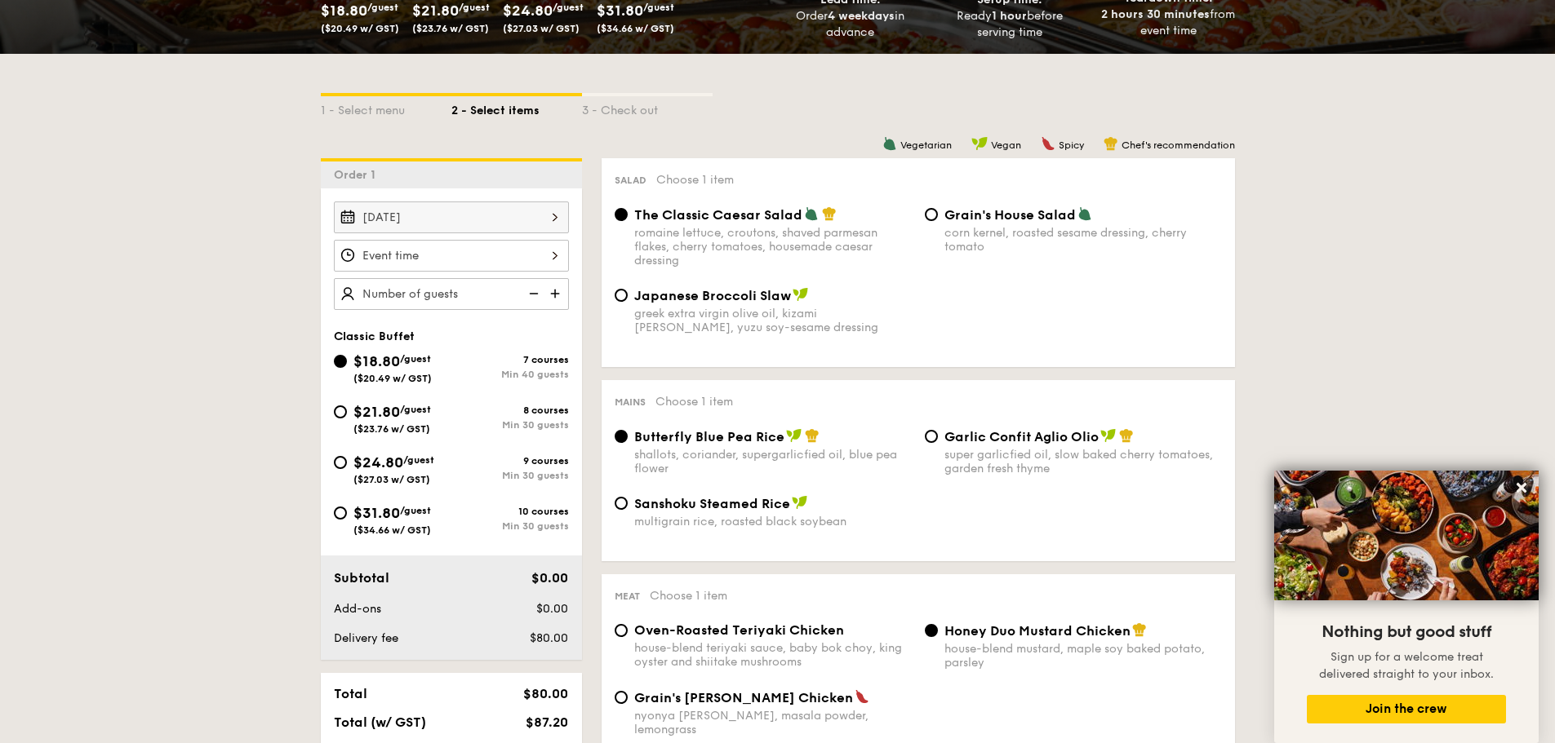
scroll to position [326, 0]
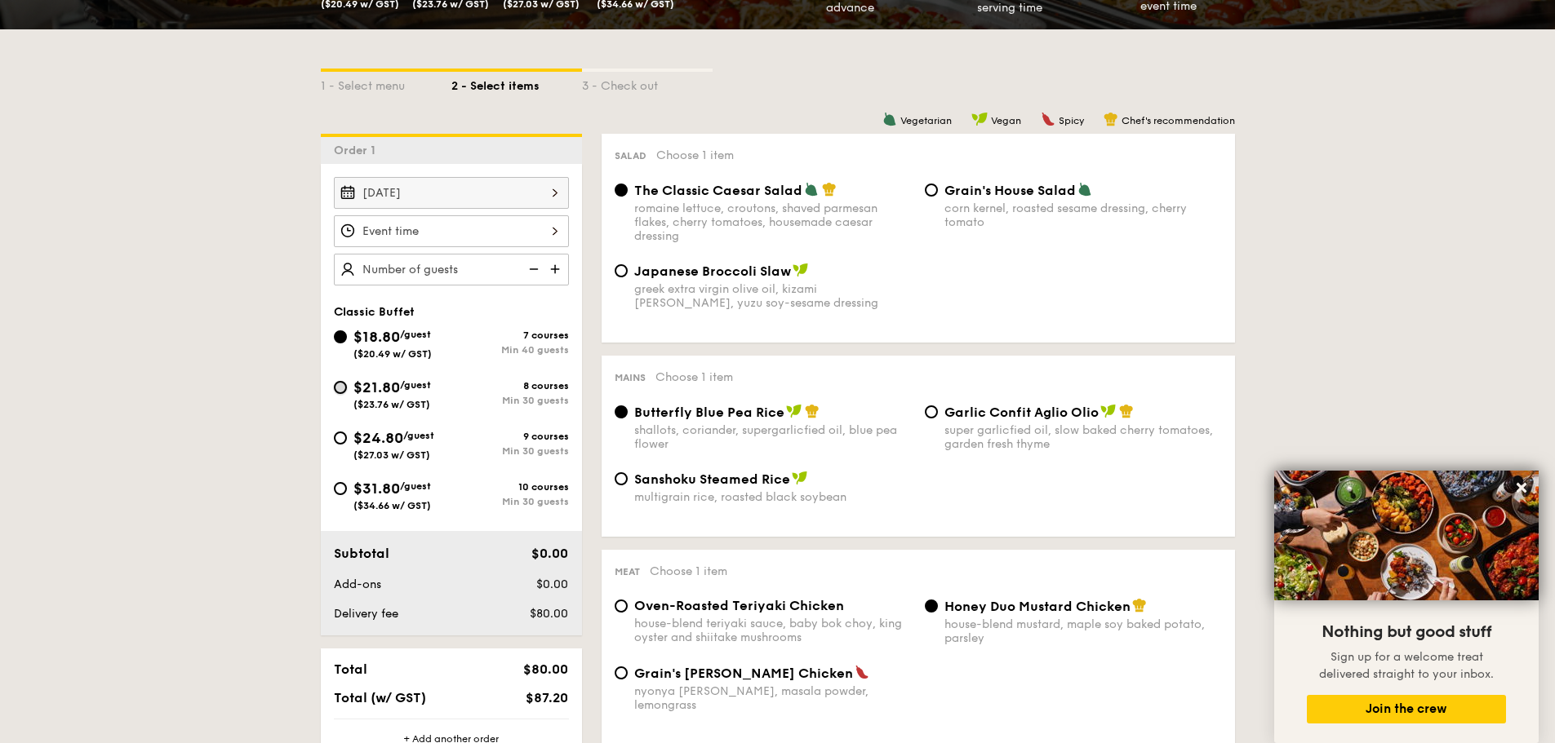
click at [339, 387] on input "$21.80 /guest ($23.76 w/ GST) 8 courses Min 30 guests" at bounding box center [340, 387] width 13 height 13
radio input "true"
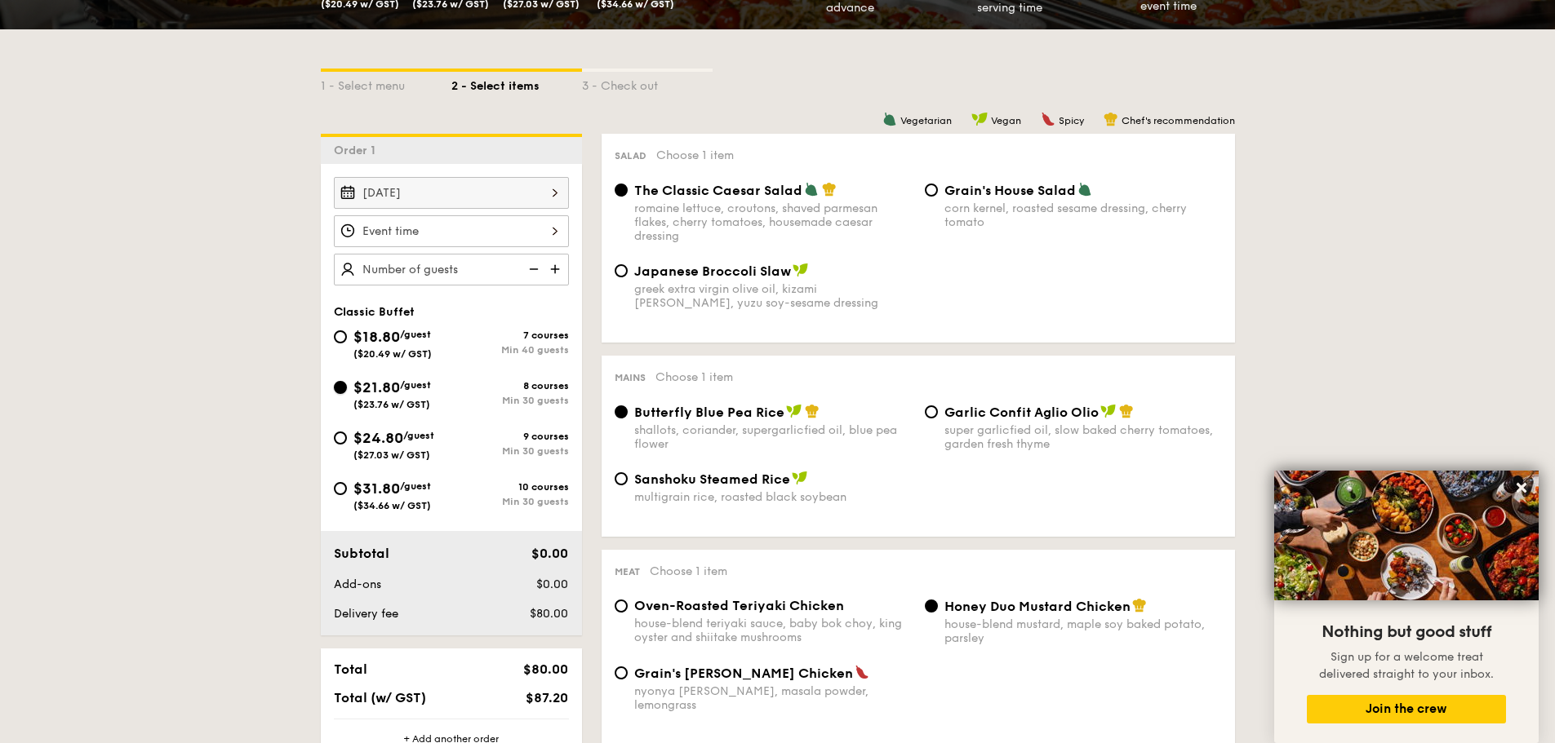
radio input "true"
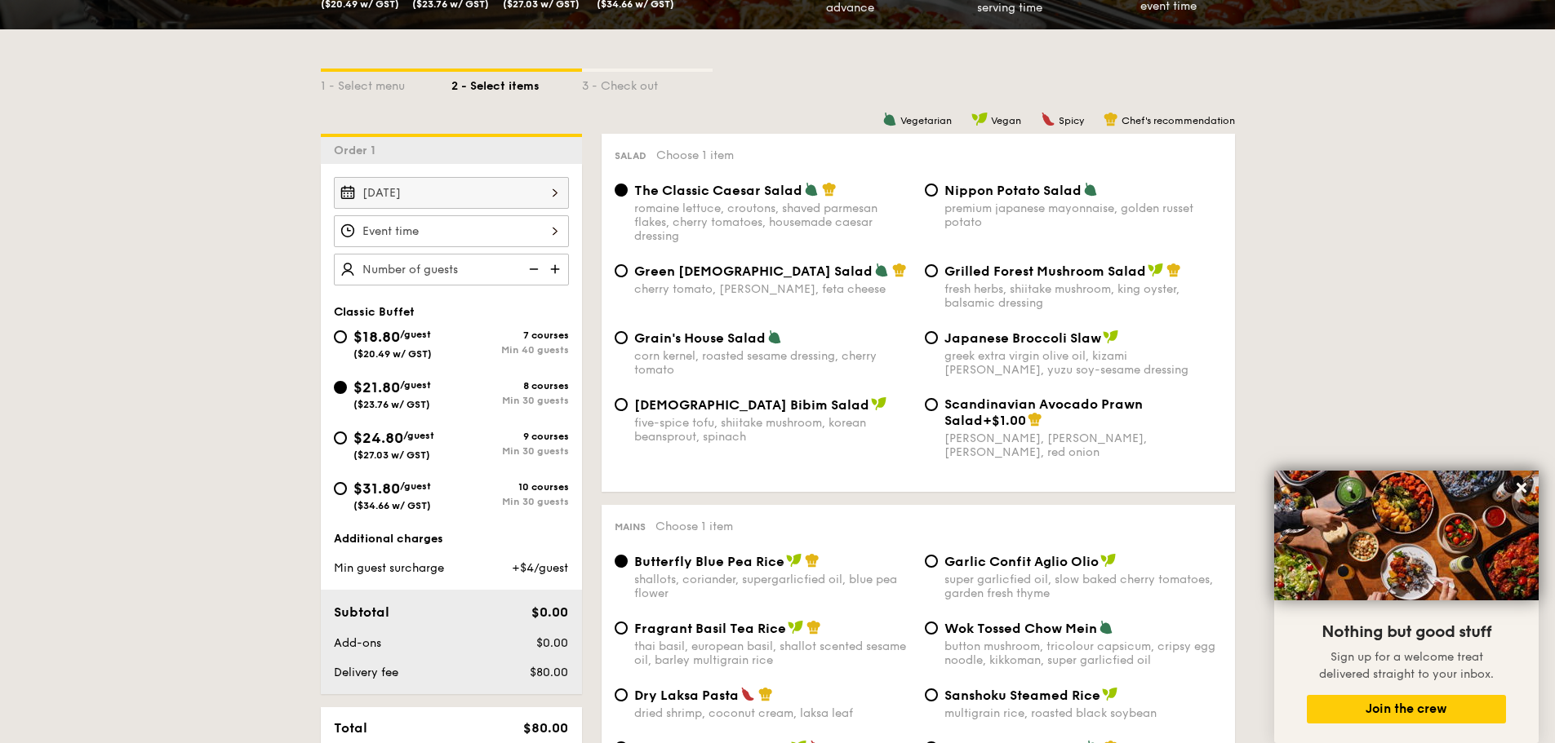
click at [339, 345] on div "$18.80 /guest ($20.49 w/ GST)" at bounding box center [393, 343] width 118 height 34
click at [339, 344] on input "$18.80 /guest ($20.49 w/ GST) 7 courses Min 40 guests" at bounding box center [340, 337] width 13 height 13
radio input "true"
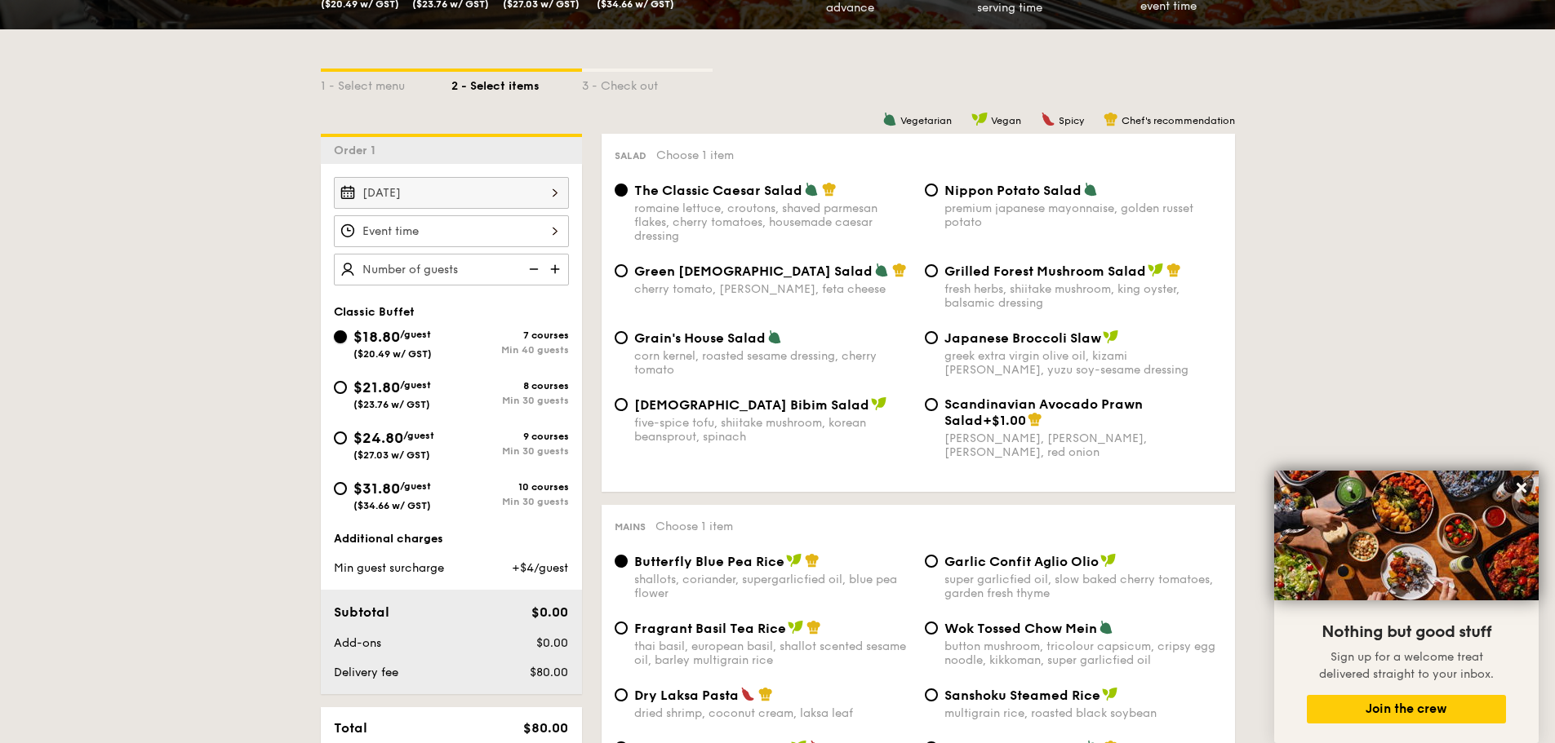
radio input "true"
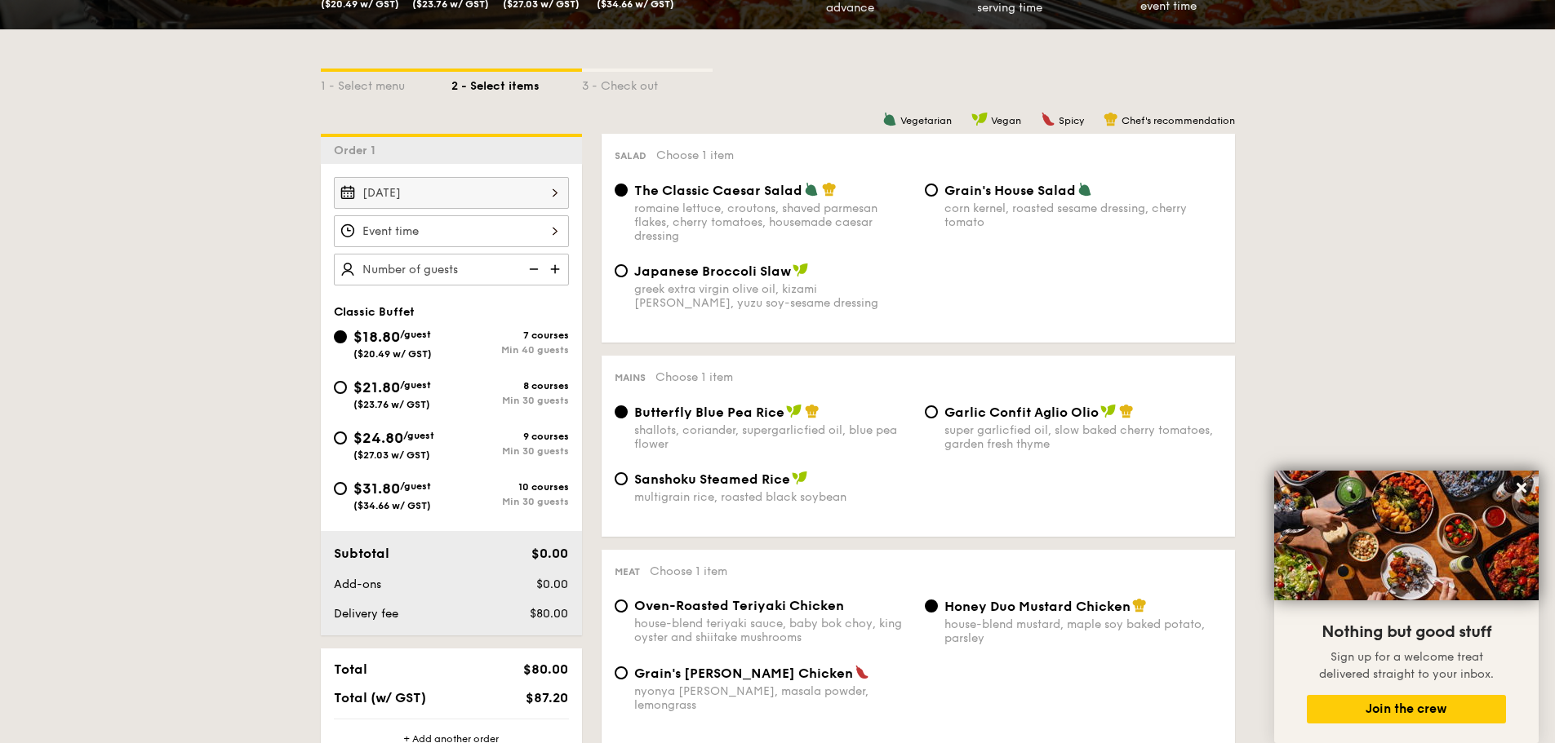
click at [928, 423] on div "Garlic Confit Aglio Olio super garlicfied oil, slow baked cherry tomatoes, gard…" at bounding box center [1073, 427] width 310 height 47
drag, startPoint x: 963, startPoint y: 432, endPoint x: 1057, endPoint y: 438, distance: 94.1
click at [1057, 438] on div "super garlicfied oil, slow baked cherry tomatoes, garden fresh thyme" at bounding box center [1082, 438] width 277 height 28
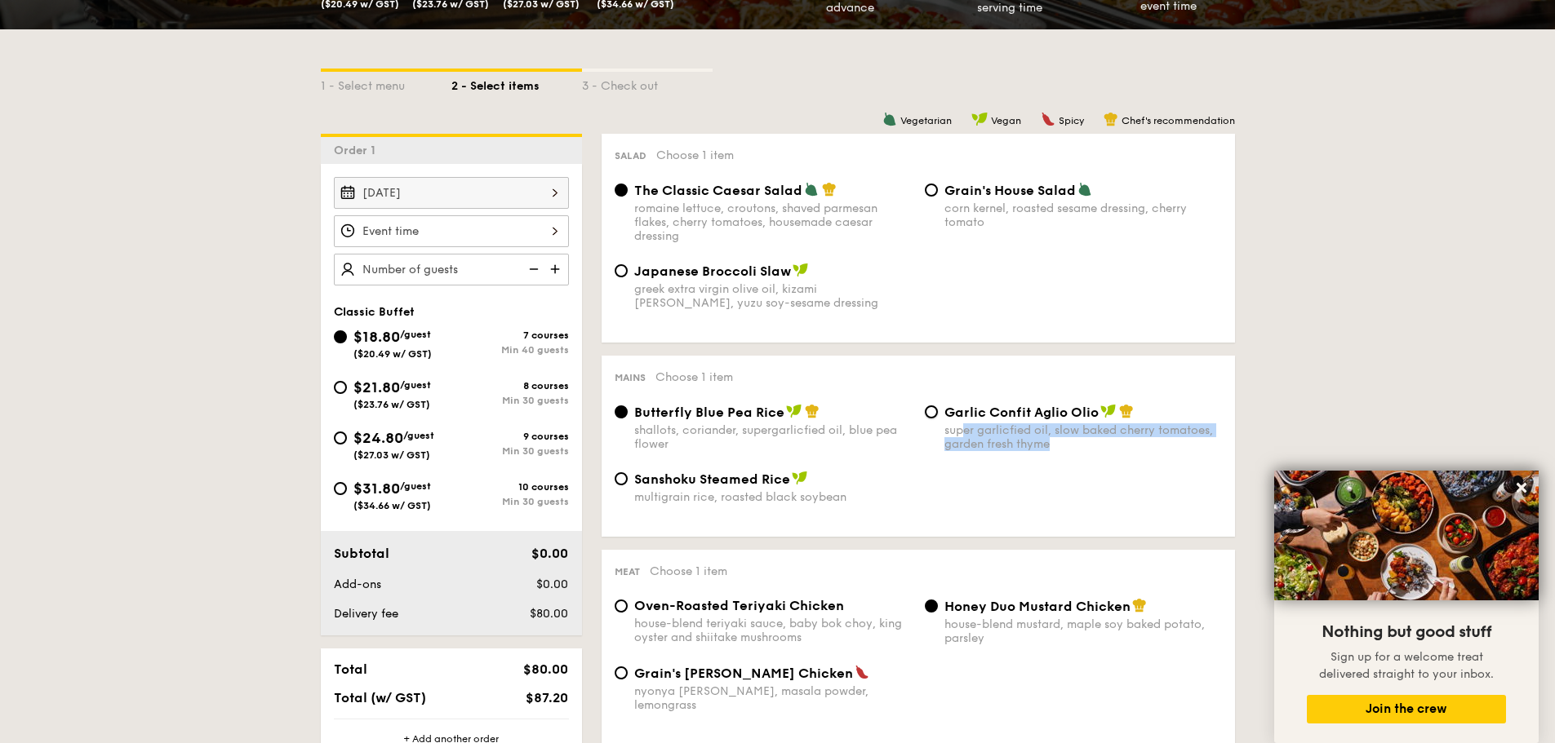
click at [938, 419] on input "Garlic Confit Aglio Olio super garlicfied oil, slow baked cherry tomatoes, gard…" at bounding box center [931, 412] width 13 height 13
radio input "true"
drag, startPoint x: 1017, startPoint y: 455, endPoint x: 1090, endPoint y: 450, distance: 73.6
click at [1090, 450] on div "Butterfly Blue Pea Rice shallots, coriander, supergarlicfied oil, blue pea flow…" at bounding box center [918, 437] width 620 height 67
click at [1090, 450] on div "super garlicfied oil, slow baked cherry tomatoes, garden fresh thyme" at bounding box center [1082, 438] width 277 height 28
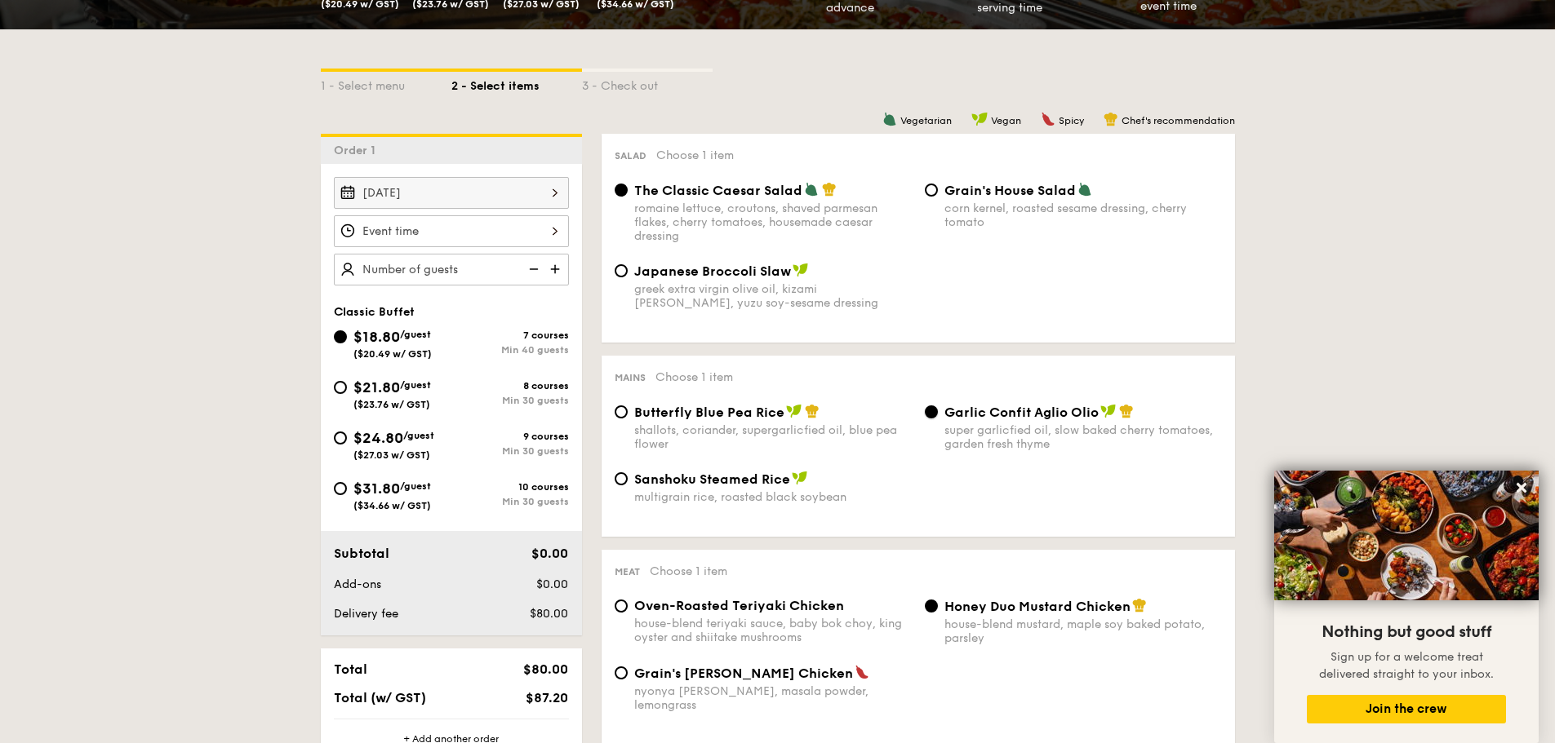
click at [938, 419] on input "Garlic Confit Aglio Olio super garlicfied oil, slow baked cherry tomatoes, gard…" at bounding box center [931, 412] width 13 height 13
click at [721, 415] on span "Butterfly Blue Pea Rice" at bounding box center [709, 413] width 150 height 16
click at [628, 415] on input "Butterfly Blue Pea Rice shallots, coriander, supergarlicfied oil, blue pea flow…" at bounding box center [621, 412] width 13 height 13
radio input "true"
click at [634, 495] on div "multigrain rice, roasted black soybean" at bounding box center [772, 497] width 277 height 14
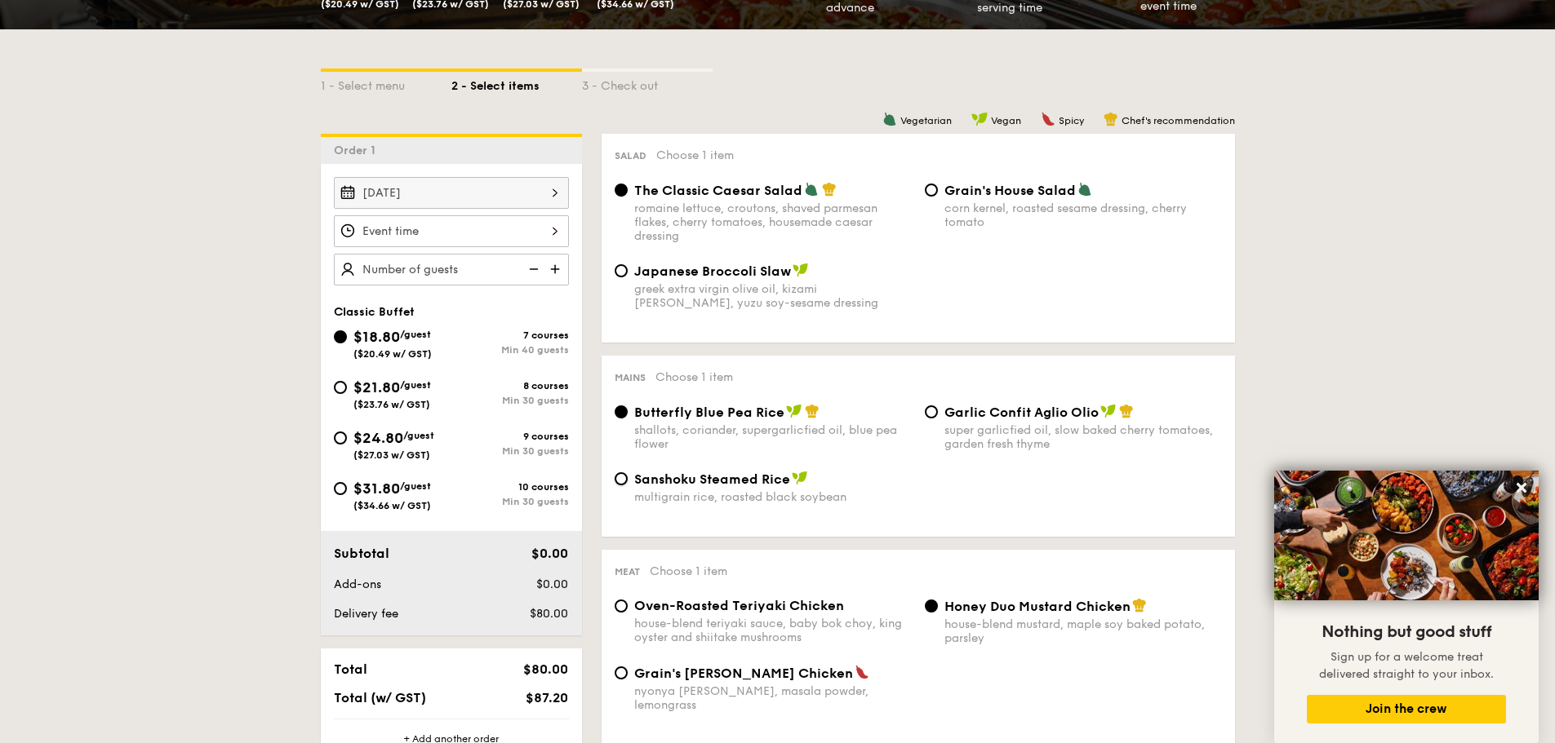
click at [628, 486] on input "Sanshoku Steamed Rice multigrain rice, roasted black soybean" at bounding box center [621, 479] width 13 height 13
radio input "true"
click at [766, 219] on div "romaine lettuce, croutons, shaved parmesan flakes, cherry tomatoes, housemade c…" at bounding box center [772, 223] width 277 height 42
click at [628, 197] on input "The Classic Caesar Salad romaine lettuce, croutons, shaved parmesan flakes, che…" at bounding box center [621, 190] width 13 height 13
click at [743, 290] on div "greek extra virgin olive oil, kizami [PERSON_NAME], yuzu soy-sesame dressing" at bounding box center [772, 296] width 277 height 28
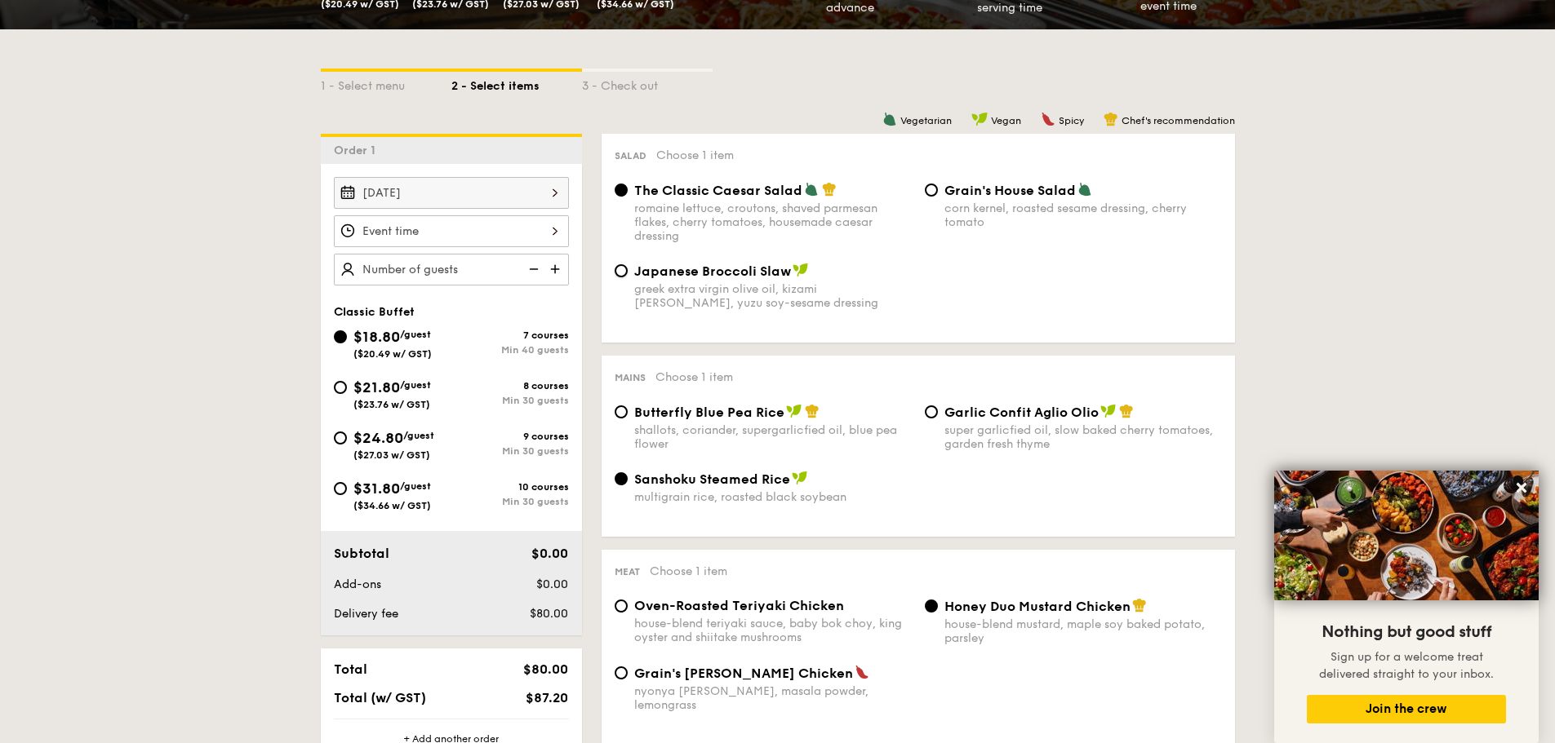
click at [628, 277] on input "Japanese Broccoli Slaw greek extra virgin olive oil, kizami [PERSON_NAME], yuzu…" at bounding box center [621, 270] width 13 height 13
radio input "true"
click at [1106, 279] on div "Japanese Broccoli Slaw greek extra virgin olive oil, kizami [PERSON_NAME], yuzu…" at bounding box center [918, 296] width 620 height 67
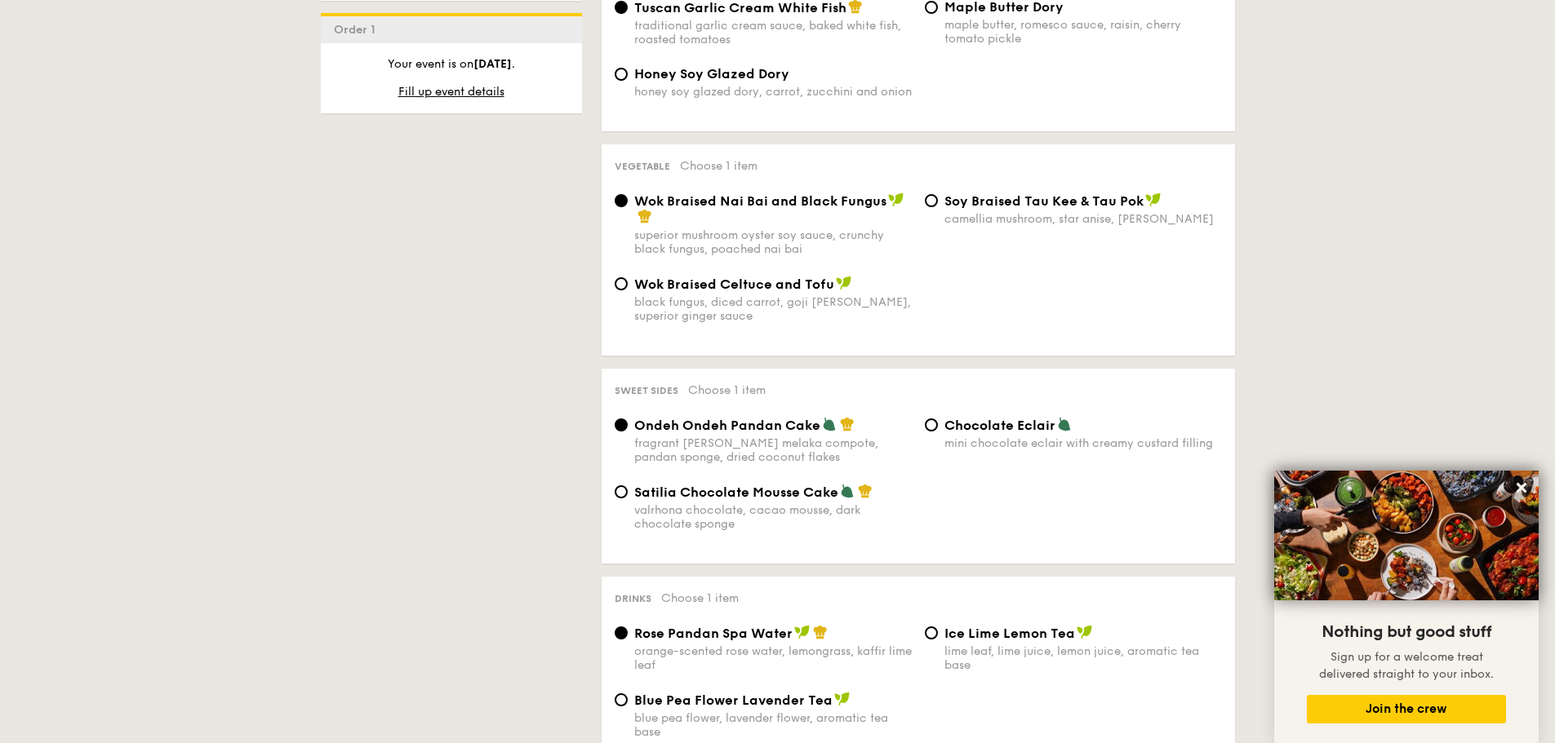
scroll to position [1224, 0]
